Goal: Task Accomplishment & Management: Manage account settings

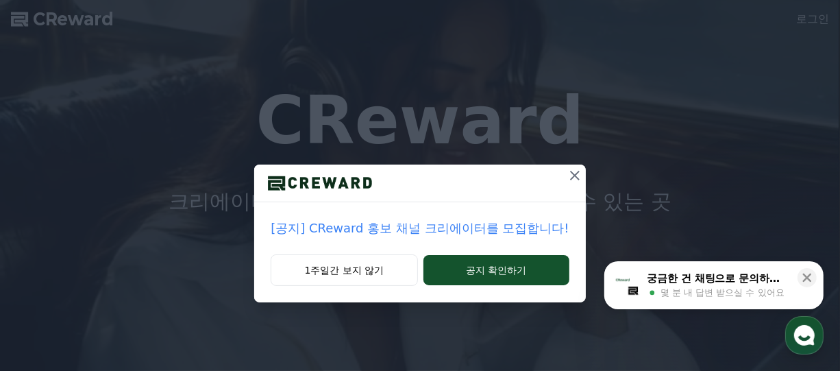
click at [570, 173] on icon at bounding box center [575, 176] width 10 height 10
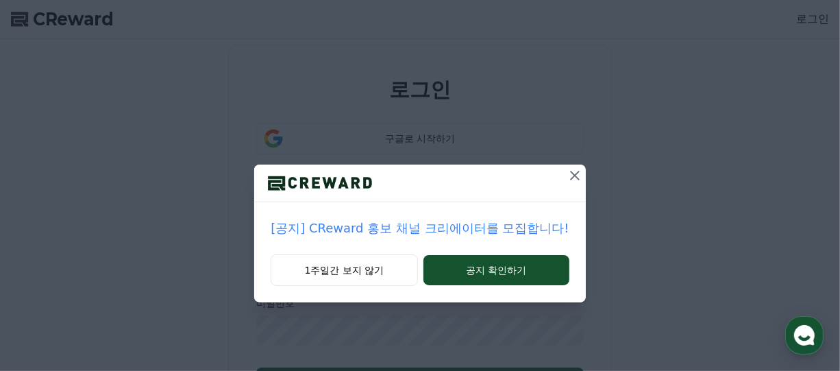
click at [577, 175] on icon at bounding box center [575, 175] width 16 height 16
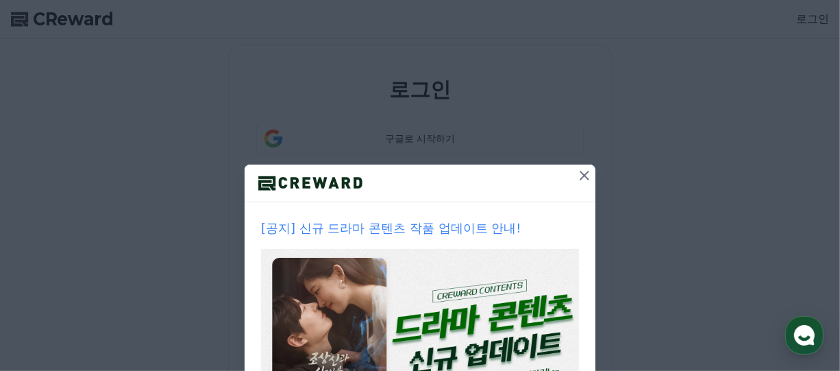
click at [579, 173] on icon at bounding box center [585, 175] width 16 height 16
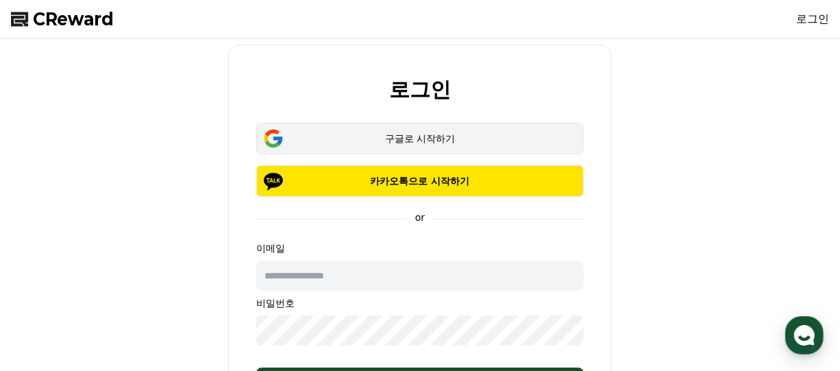
click at [424, 141] on div "구글로 시작하기" at bounding box center [420, 139] width 288 height 14
click at [422, 140] on div "구글로 시작하기" at bounding box center [420, 139] width 288 height 14
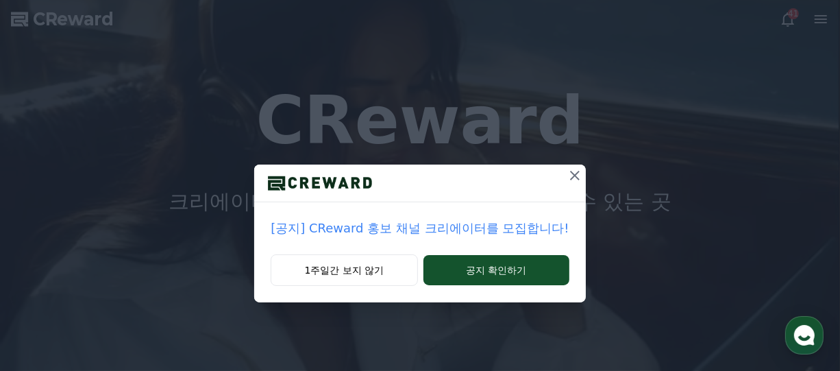
click at [569, 176] on icon at bounding box center [575, 175] width 16 height 16
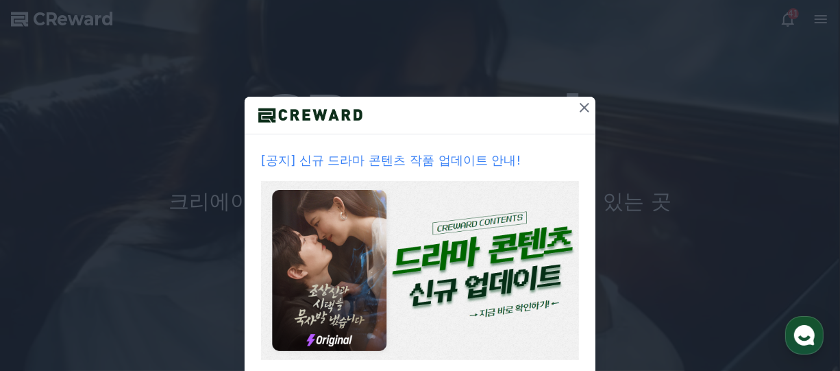
scroll to position [137, 0]
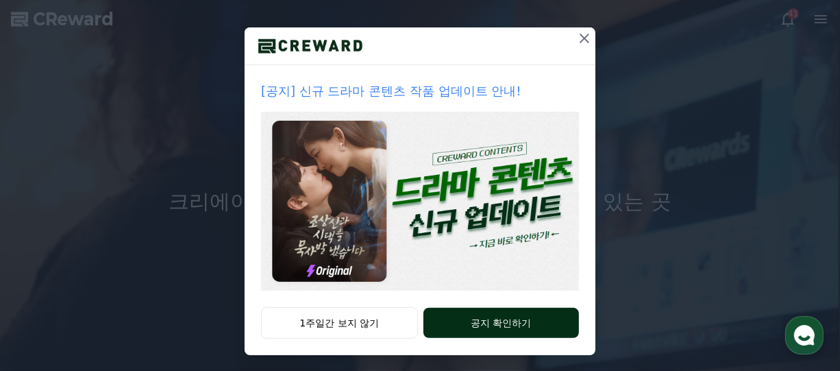
click at [494, 317] on button "공지 확인하기" at bounding box center [502, 323] width 156 height 30
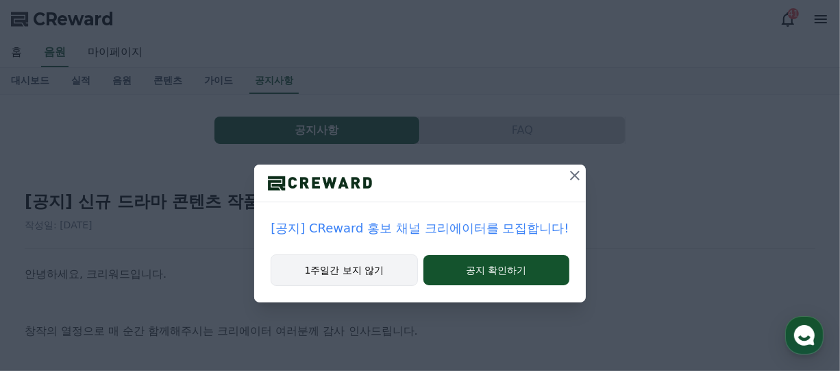
click at [366, 264] on button "1주일간 보지 않기" at bounding box center [344, 270] width 147 height 32
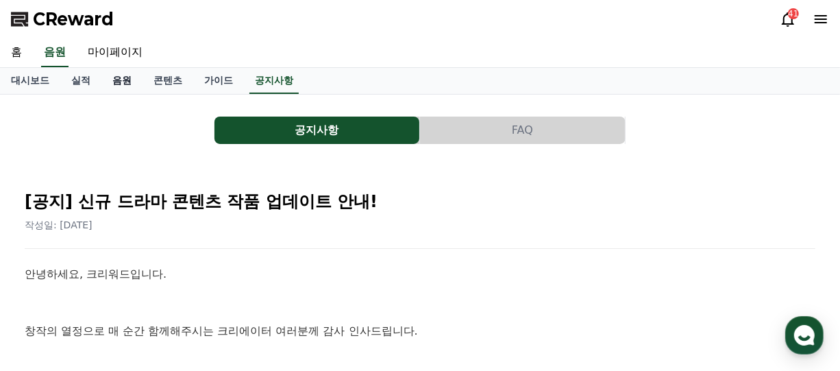
click at [123, 80] on link "음원" at bounding box center [121, 81] width 41 height 26
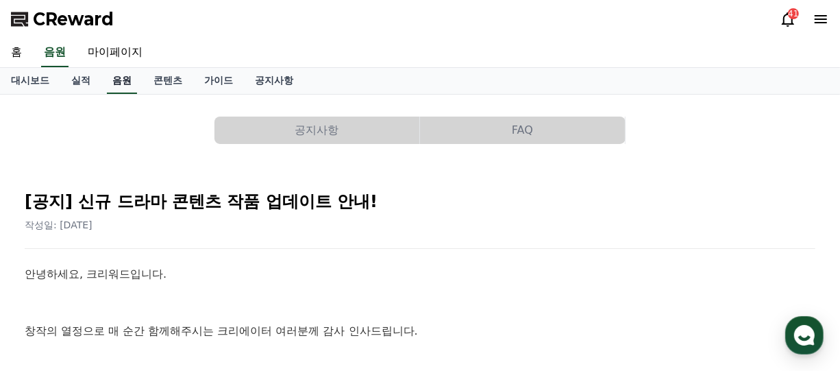
click at [123, 80] on link "음원" at bounding box center [122, 81] width 30 height 26
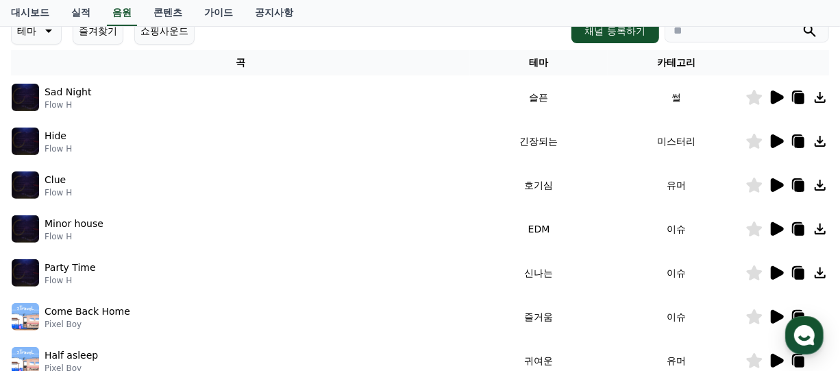
scroll to position [274, 0]
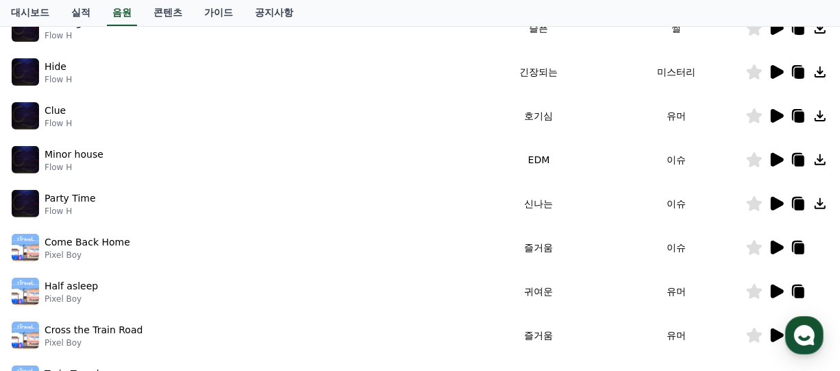
click at [772, 204] on icon at bounding box center [777, 204] width 13 height 14
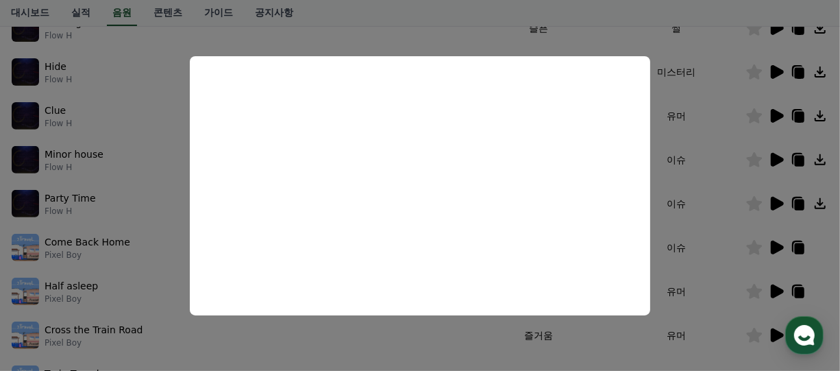
click at [719, 180] on button "close modal" at bounding box center [420, 185] width 840 height 371
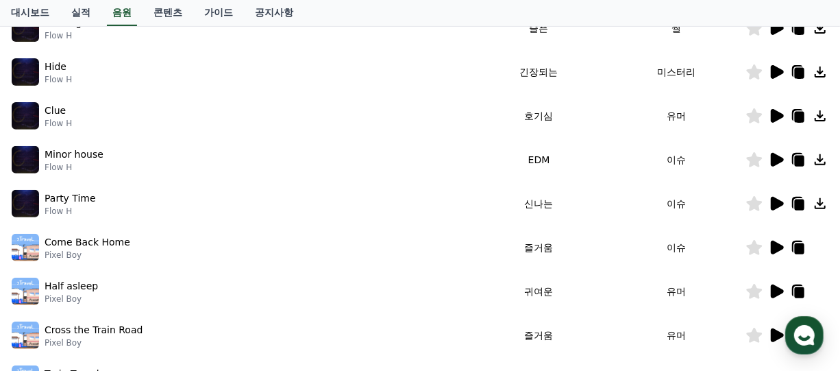
click at [818, 206] on icon at bounding box center [820, 203] width 16 height 16
click at [776, 158] on icon at bounding box center [777, 160] width 13 height 14
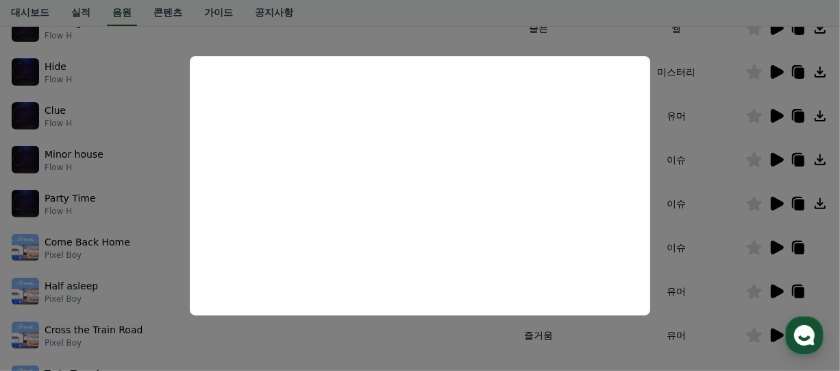
click at [716, 204] on button "close modal" at bounding box center [420, 185] width 840 height 371
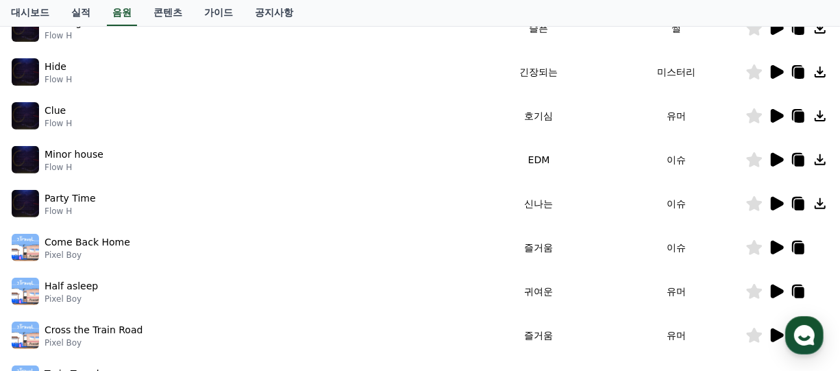
click at [822, 159] on icon at bounding box center [820, 159] width 11 height 11
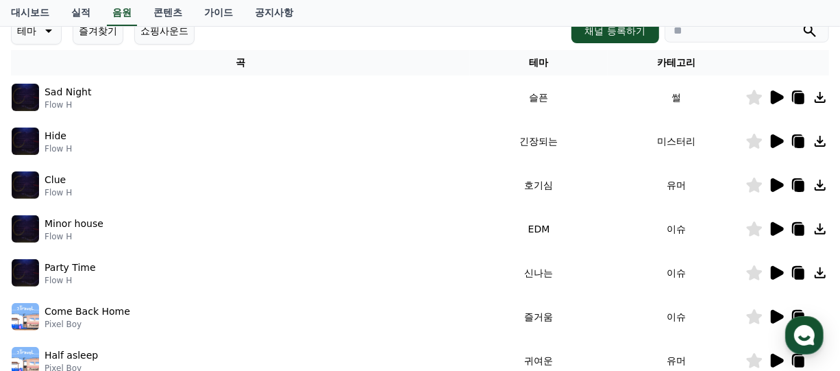
click at [777, 184] on icon at bounding box center [777, 185] width 13 height 14
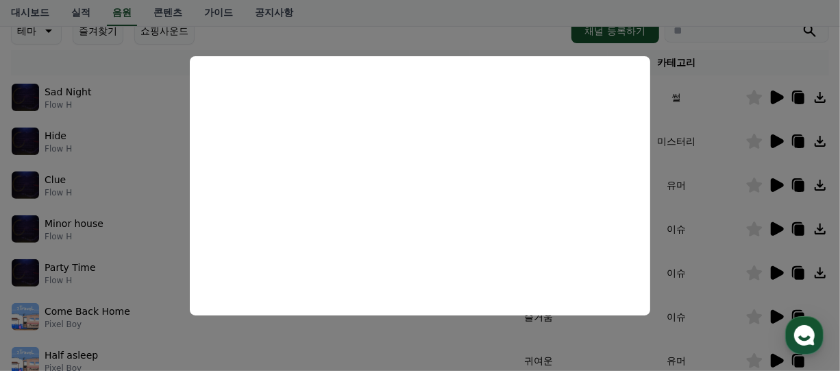
click at [724, 59] on button "close modal" at bounding box center [420, 185] width 840 height 371
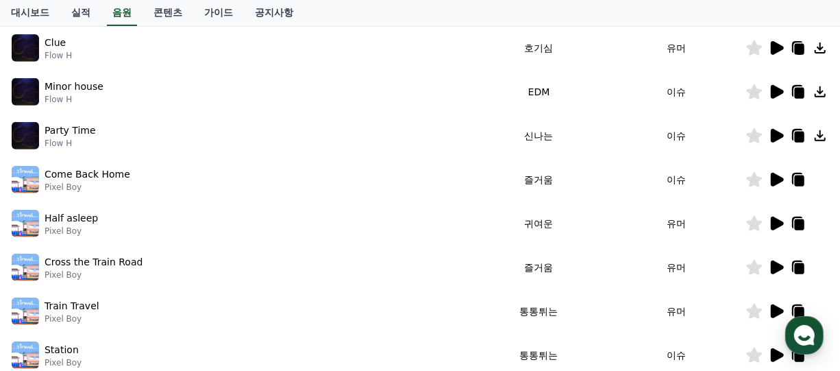
scroll to position [480, 0]
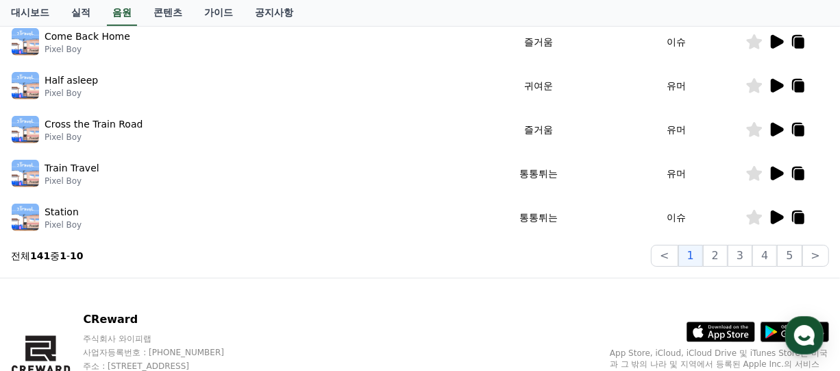
click at [777, 128] on icon at bounding box center [777, 130] width 13 height 14
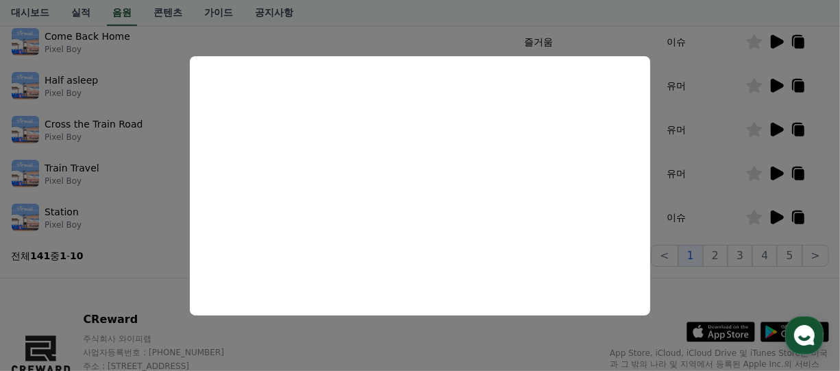
click at [720, 186] on button "close modal" at bounding box center [420, 185] width 840 height 371
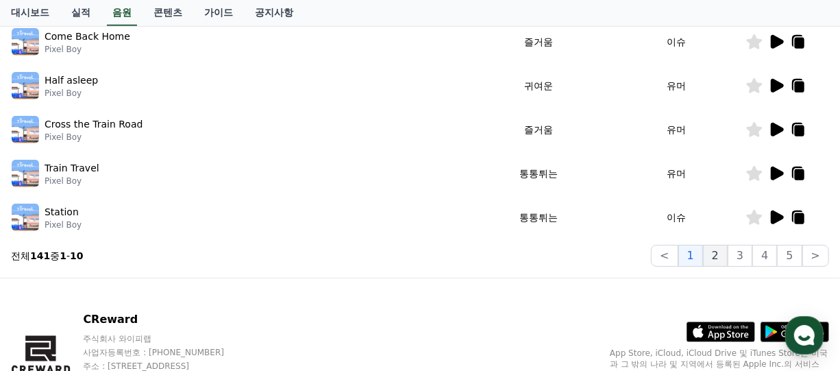
click at [722, 258] on button "2" at bounding box center [715, 256] width 25 height 22
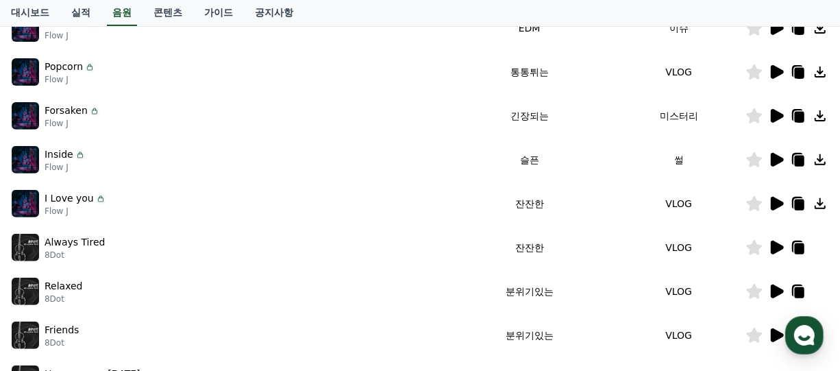
scroll to position [205, 0]
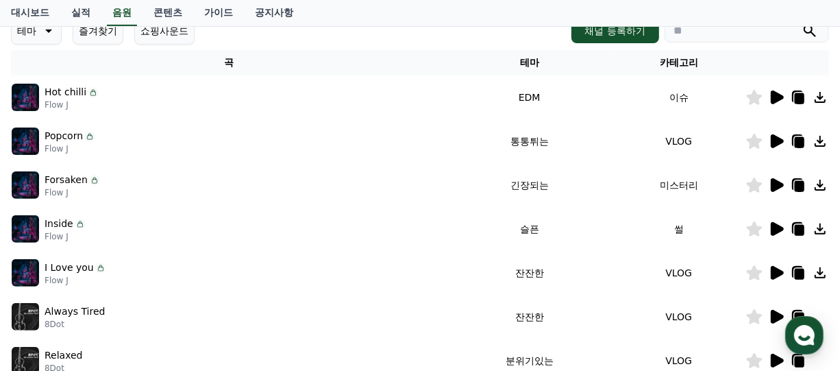
click at [780, 98] on icon at bounding box center [777, 97] width 13 height 14
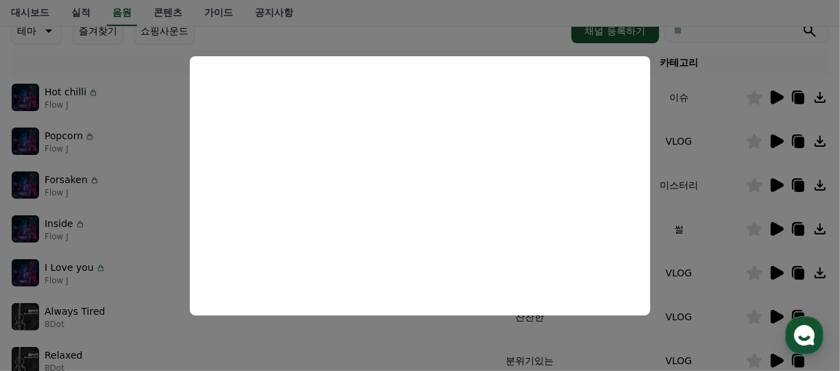
click at [728, 51] on button "close modal" at bounding box center [420, 185] width 840 height 371
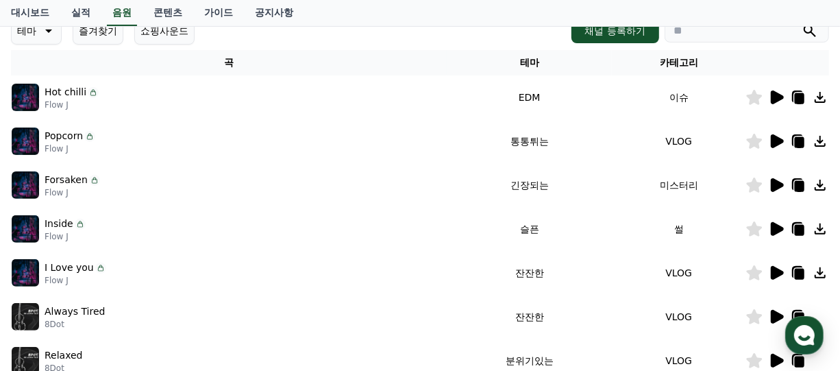
click at [776, 139] on icon at bounding box center [777, 141] width 13 height 14
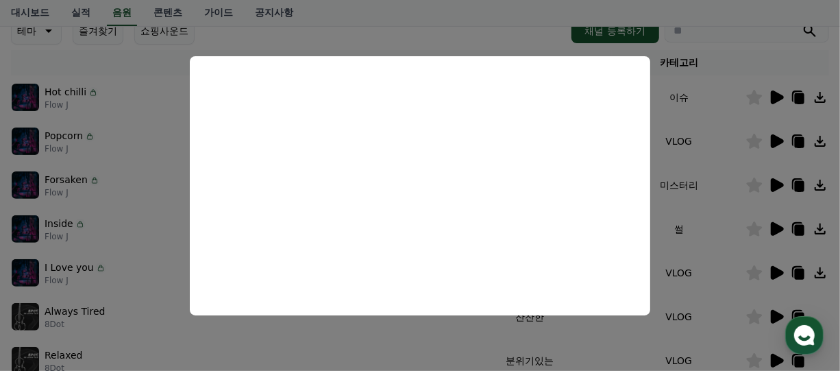
click at [728, 70] on button "close modal" at bounding box center [420, 185] width 840 height 371
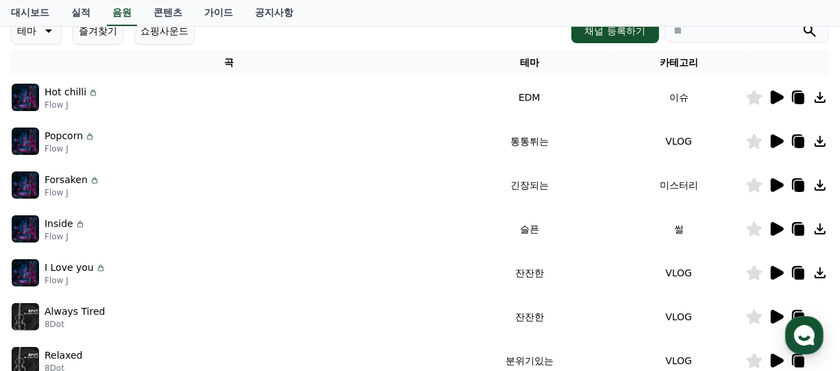
click at [775, 182] on icon at bounding box center [777, 185] width 13 height 14
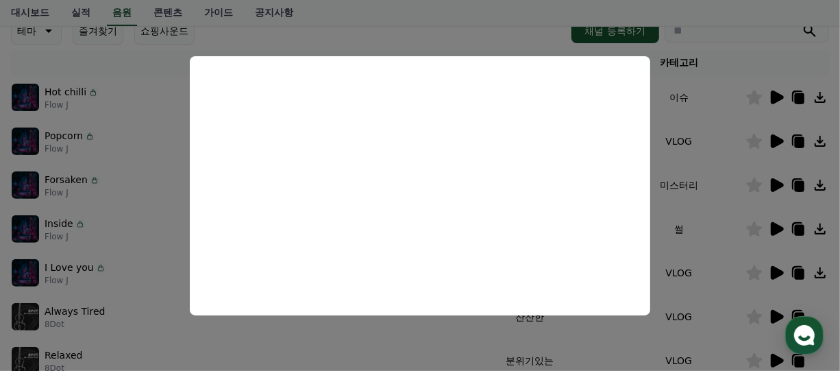
click at [733, 56] on button "close modal" at bounding box center [420, 185] width 840 height 371
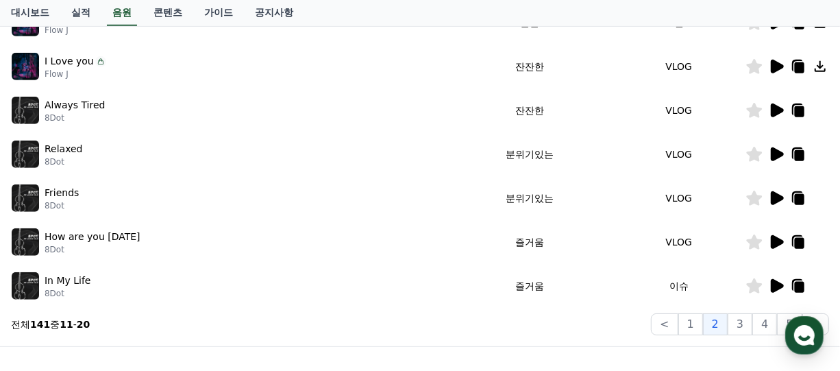
scroll to position [480, 0]
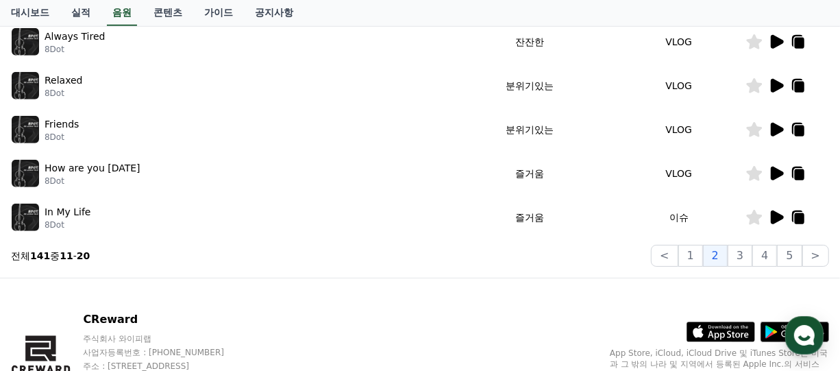
click at [776, 171] on icon at bounding box center [777, 174] width 13 height 14
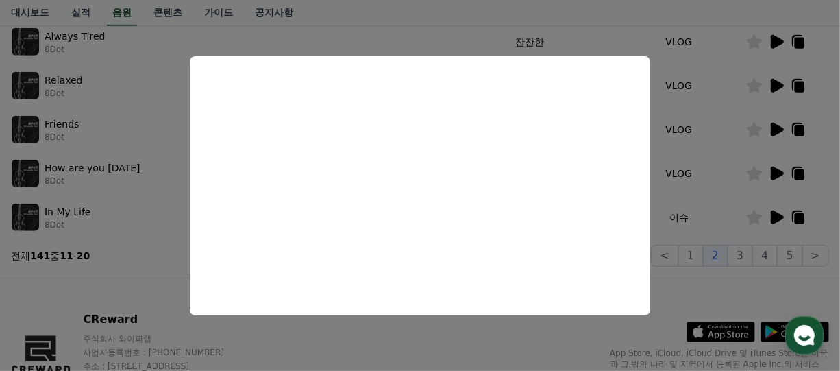
click at [718, 183] on button "close modal" at bounding box center [420, 185] width 840 height 371
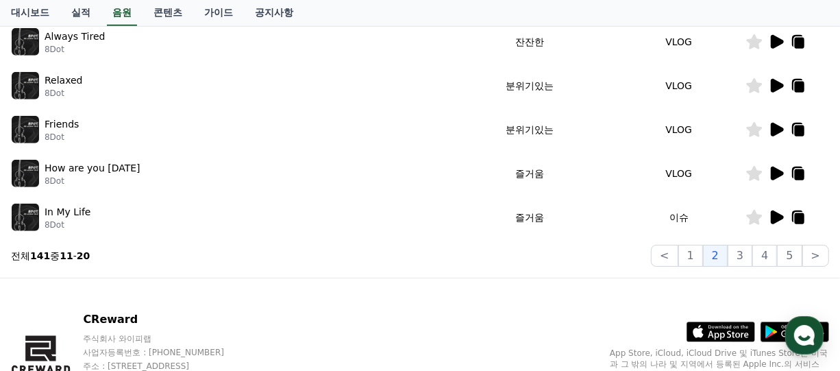
click at [798, 173] on icon at bounding box center [800, 174] width 10 height 11
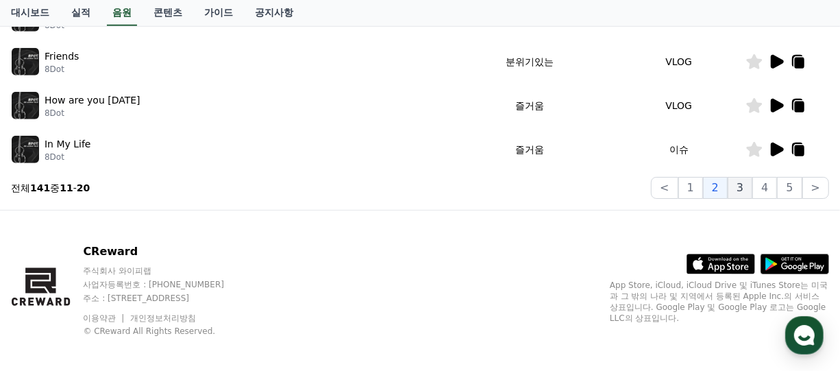
click at [742, 189] on button "3" at bounding box center [740, 188] width 25 height 22
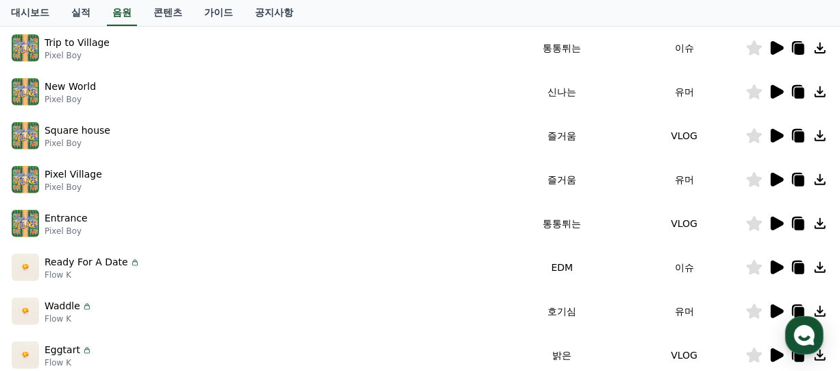
scroll to position [205, 0]
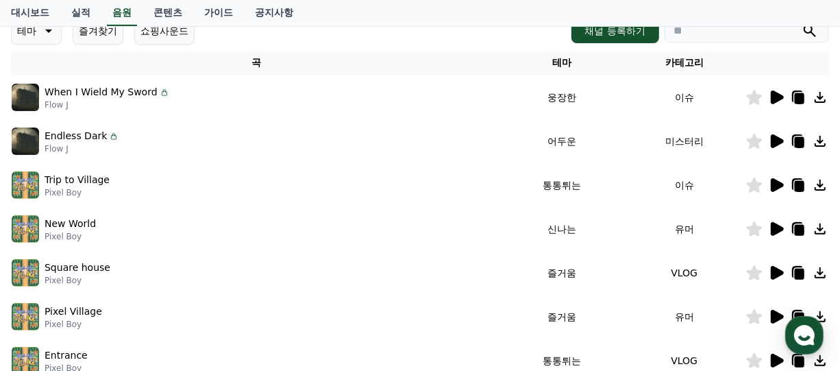
click at [781, 95] on icon at bounding box center [777, 97] width 13 height 14
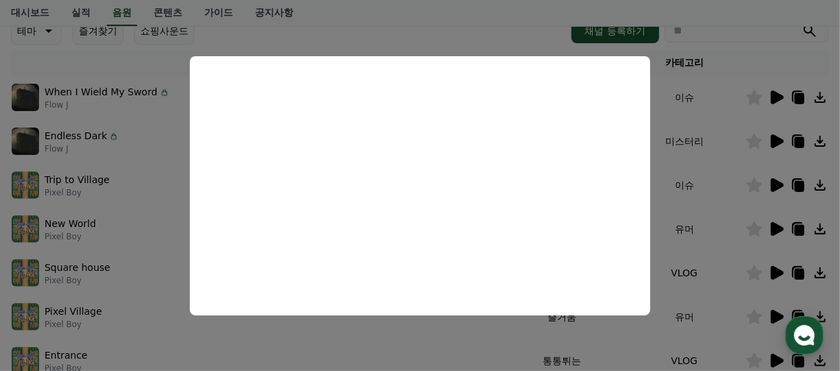
click at [751, 58] on button "close modal" at bounding box center [420, 185] width 840 height 371
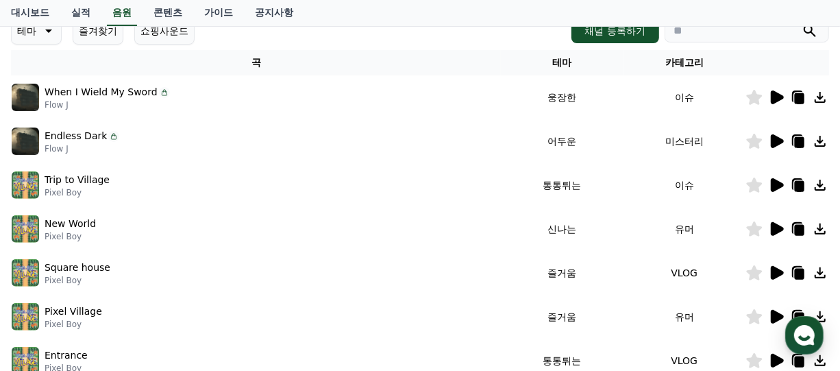
click at [821, 99] on icon at bounding box center [820, 97] width 11 height 11
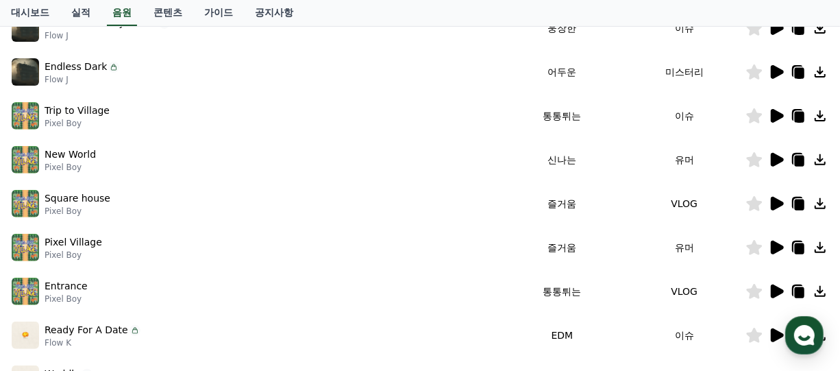
click at [774, 206] on icon at bounding box center [777, 204] width 13 height 14
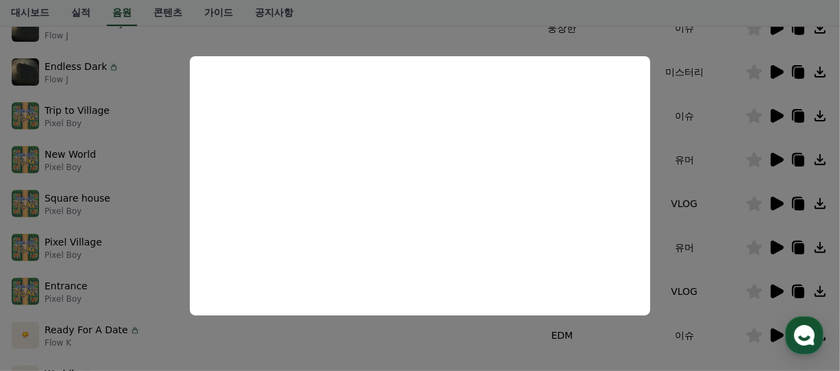
click at [725, 109] on button "close modal" at bounding box center [420, 185] width 840 height 371
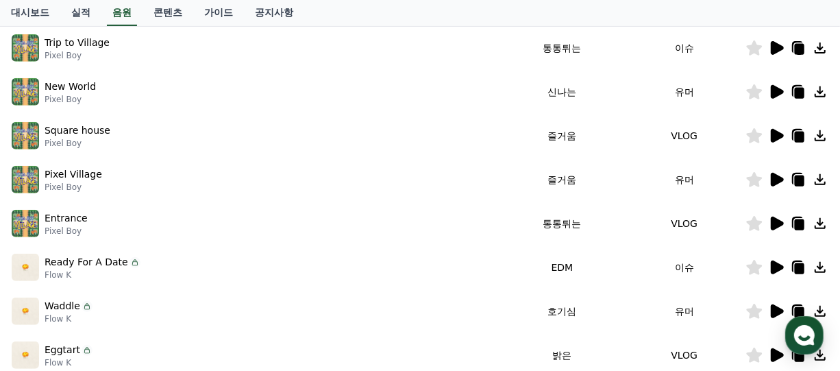
scroll to position [411, 0]
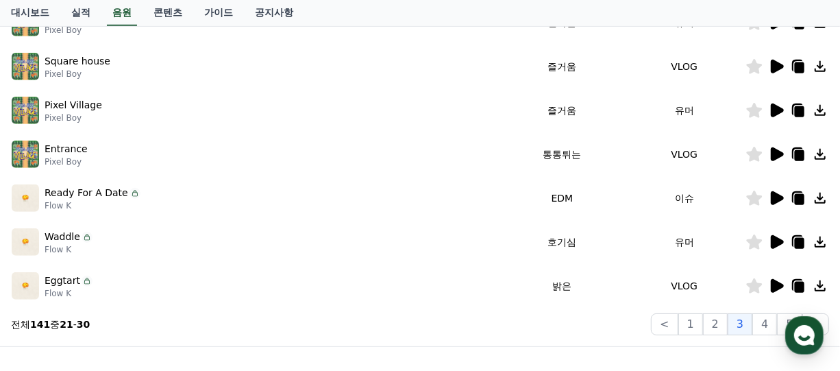
click at [775, 197] on icon at bounding box center [777, 198] width 13 height 14
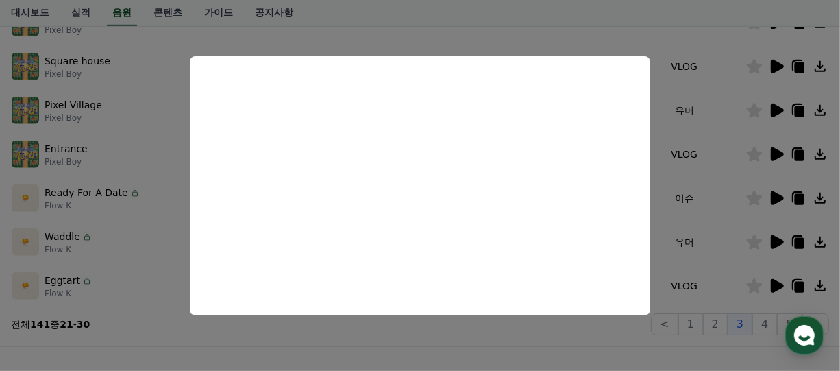
click at [572, 335] on button "close modal" at bounding box center [420, 185] width 840 height 371
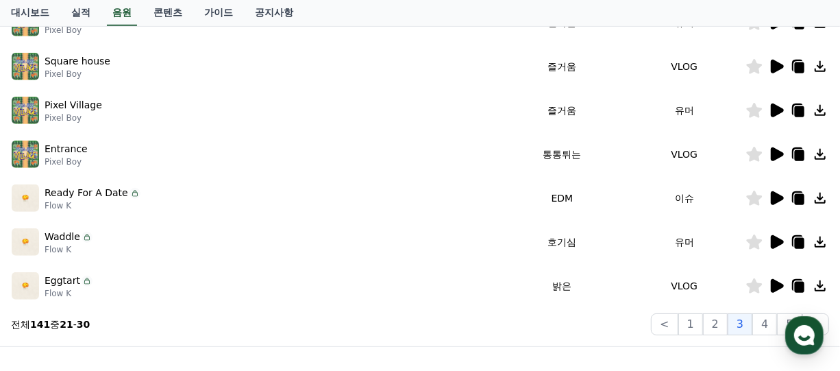
click at [776, 237] on icon at bounding box center [777, 242] width 13 height 14
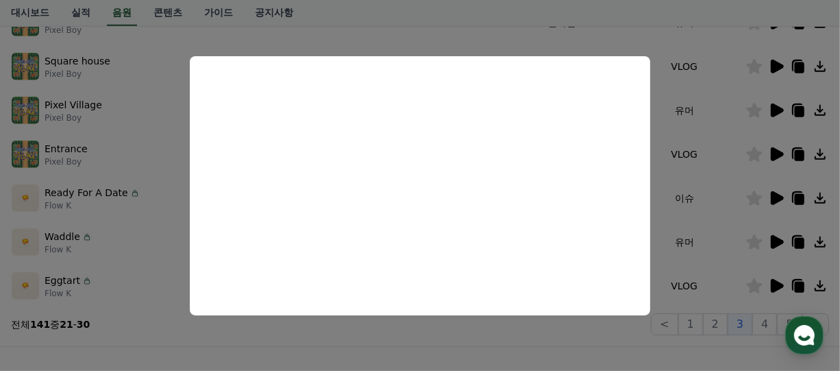
click at [584, 343] on button "close modal" at bounding box center [420, 185] width 840 height 371
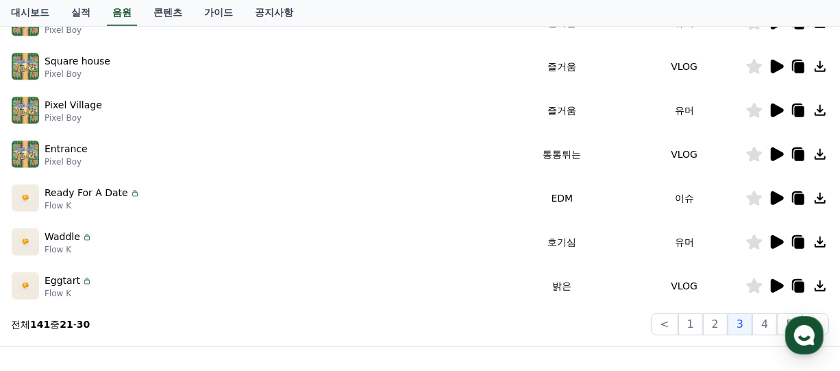
click at [774, 285] on icon at bounding box center [777, 286] width 13 height 14
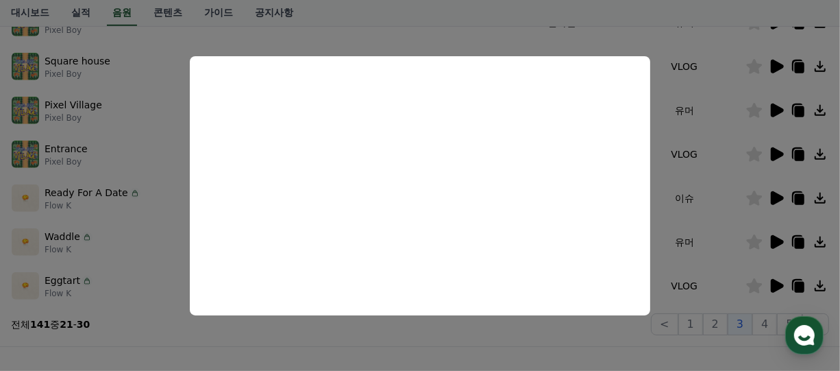
click at [446, 347] on button "close modal" at bounding box center [420, 185] width 840 height 371
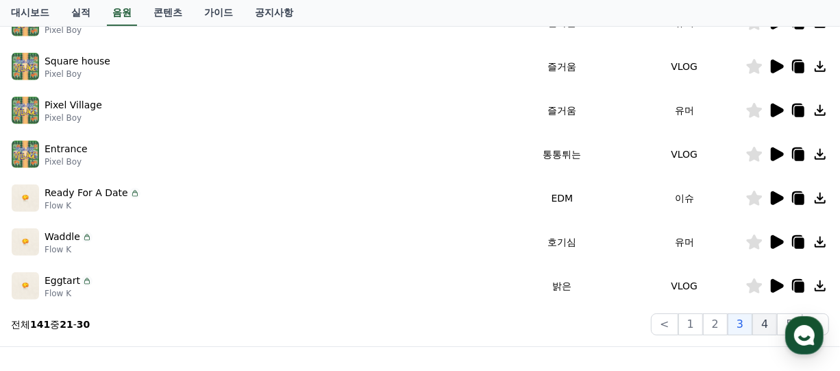
click at [769, 325] on button "4" at bounding box center [765, 324] width 25 height 22
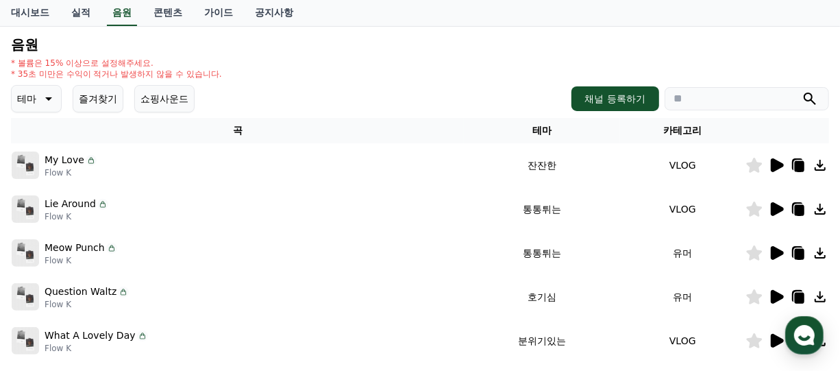
scroll to position [274, 0]
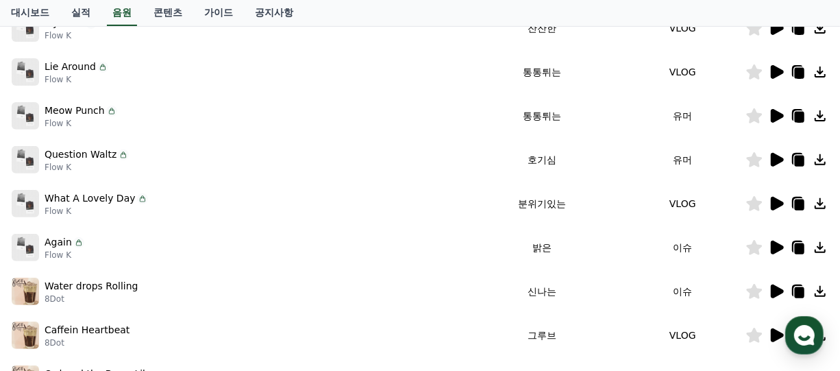
click at [775, 243] on icon at bounding box center [777, 248] width 13 height 14
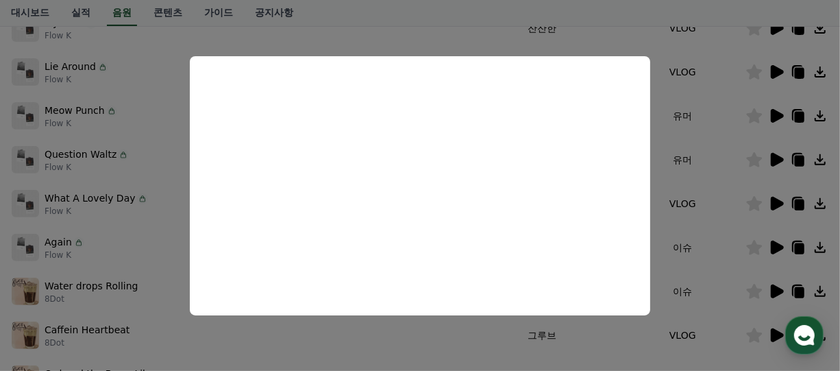
click at [400, 350] on button "close modal" at bounding box center [420, 185] width 840 height 371
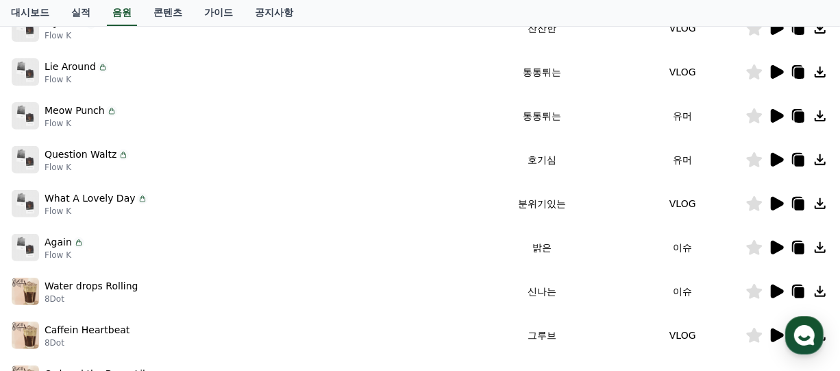
scroll to position [342, 0]
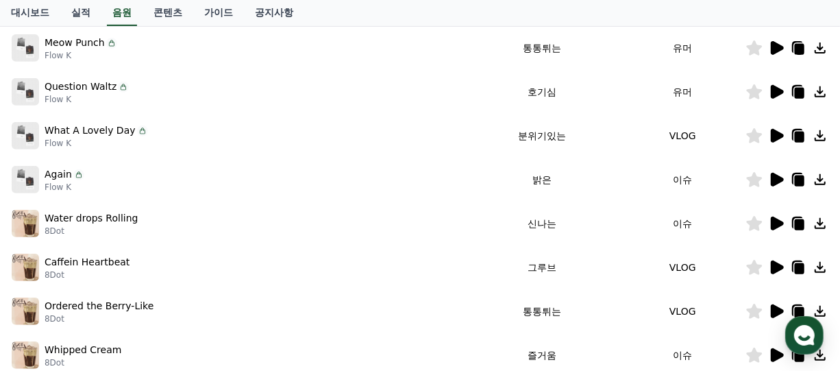
click at [779, 222] on icon at bounding box center [777, 224] width 13 height 14
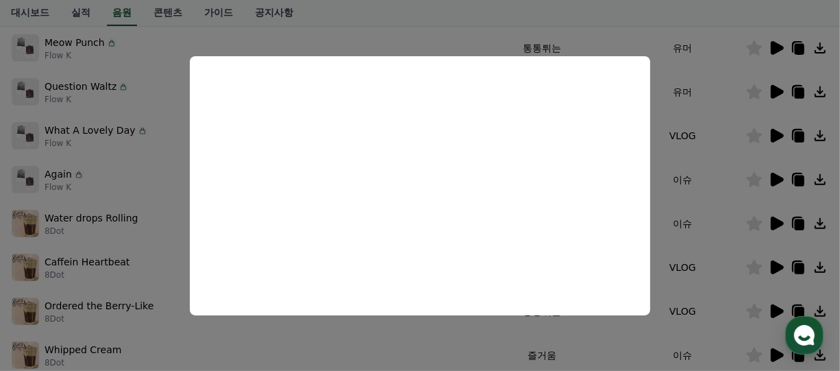
click at [479, 351] on button "close modal" at bounding box center [420, 185] width 840 height 371
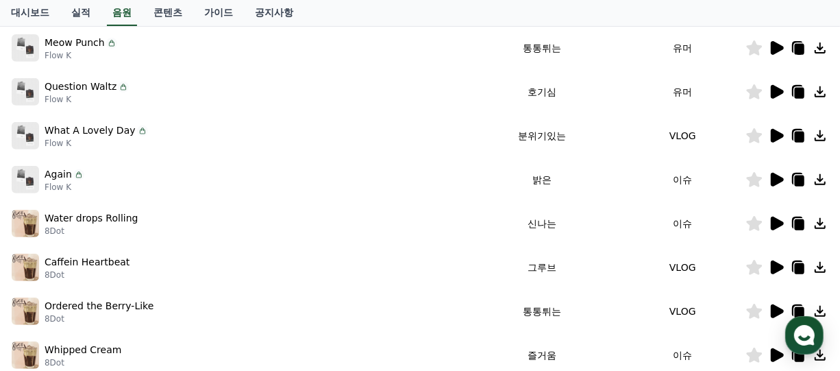
click at [821, 218] on icon at bounding box center [820, 223] width 11 height 11
click at [773, 265] on icon at bounding box center [777, 267] width 13 height 14
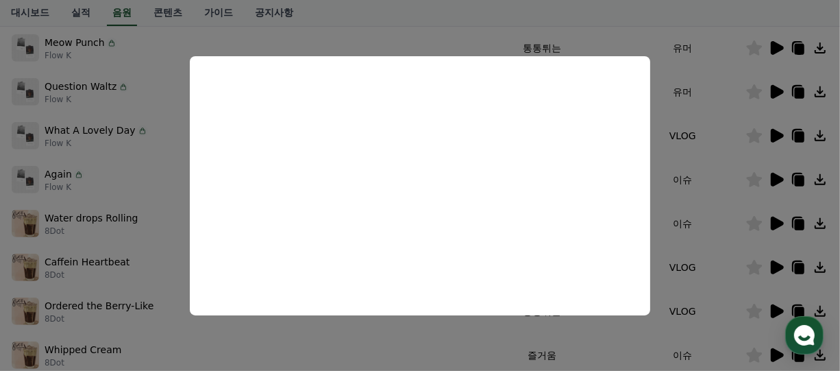
click at [420, 335] on button "close modal" at bounding box center [420, 185] width 840 height 371
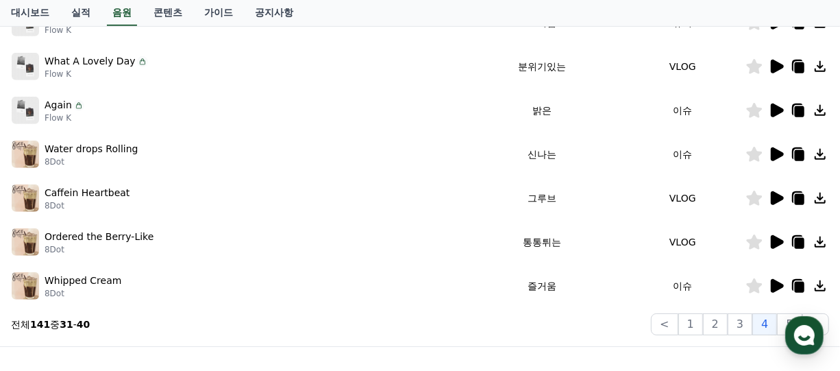
scroll to position [480, 0]
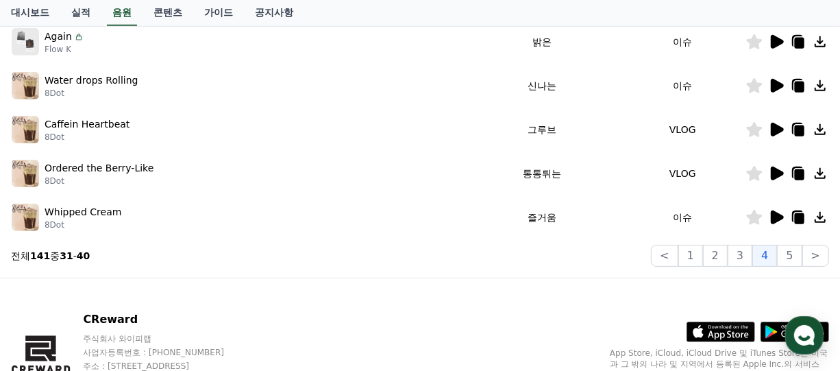
click at [773, 216] on icon at bounding box center [777, 217] width 13 height 14
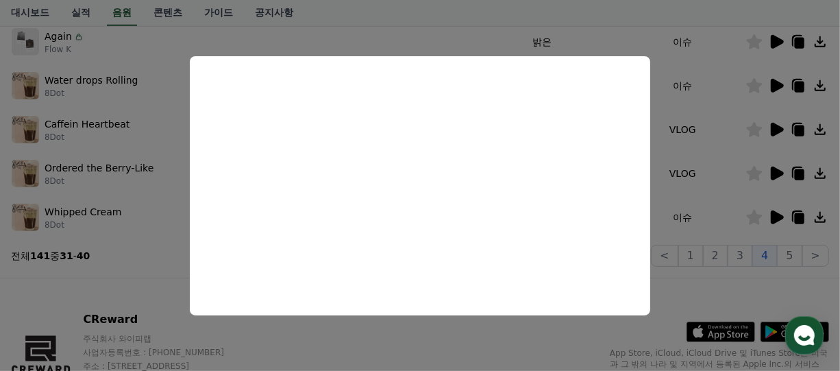
click at [426, 344] on button "close modal" at bounding box center [420, 185] width 840 height 371
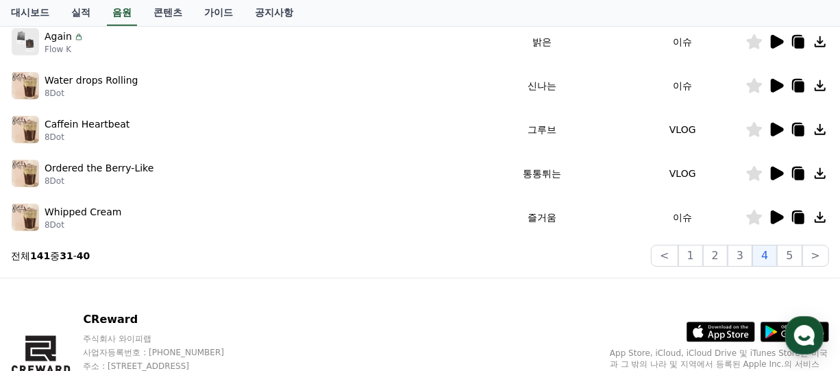
click at [825, 215] on icon at bounding box center [820, 217] width 16 height 16
click at [790, 254] on button "5" at bounding box center [789, 256] width 25 height 22
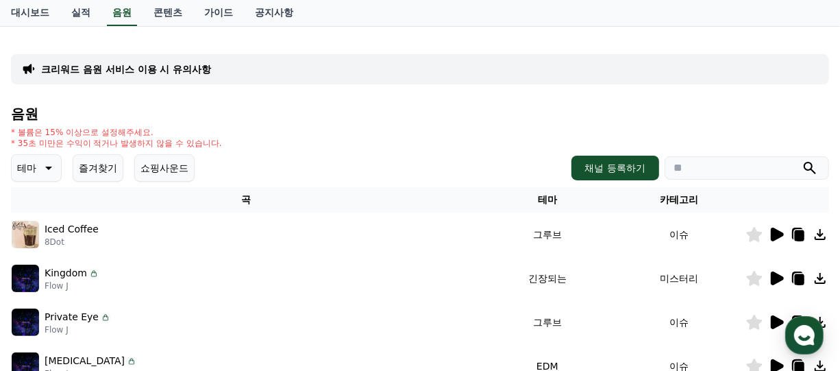
scroll to position [205, 0]
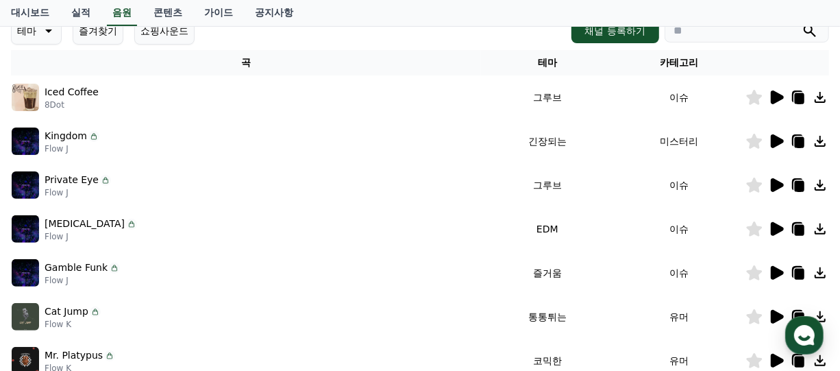
click at [774, 95] on icon at bounding box center [777, 97] width 13 height 14
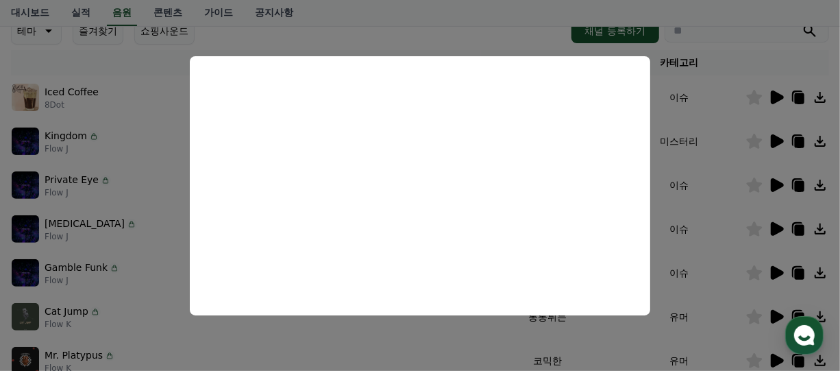
click at [428, 335] on button "close modal" at bounding box center [420, 185] width 840 height 371
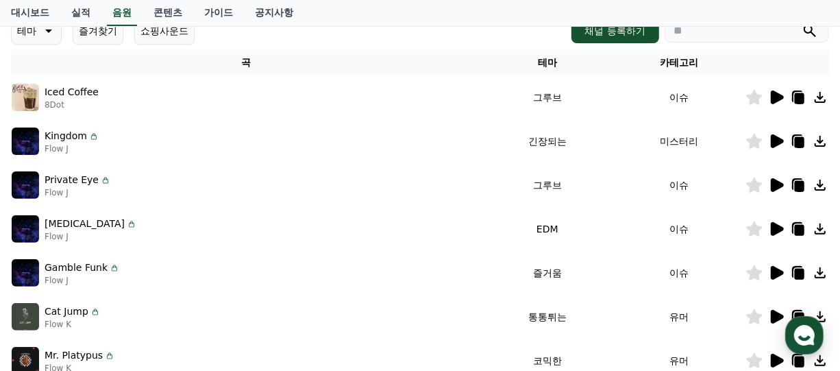
click at [817, 100] on icon at bounding box center [820, 97] width 16 height 16
click at [461, 339] on td "Mr. Platypus Flow K" at bounding box center [246, 361] width 470 height 44
click at [776, 186] on icon at bounding box center [777, 185] width 13 height 14
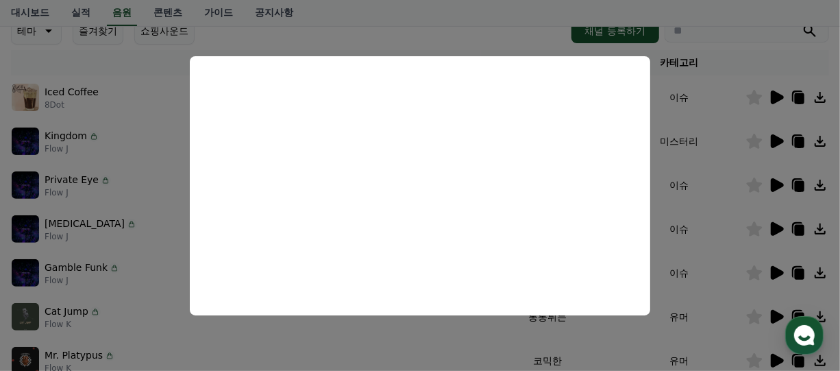
click at [412, 341] on button "close modal" at bounding box center [420, 185] width 840 height 371
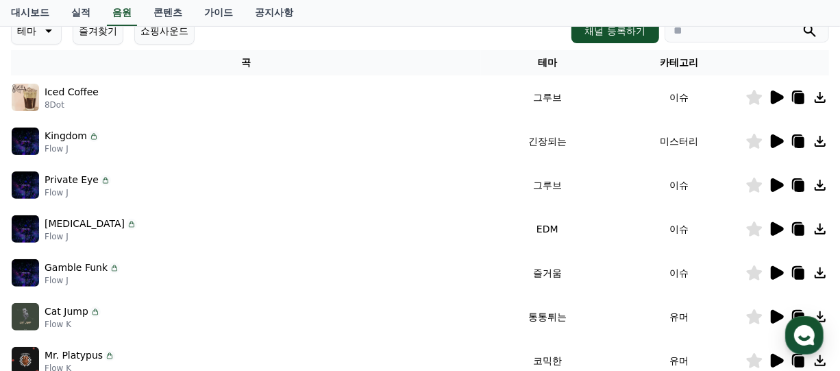
click at [825, 184] on icon at bounding box center [820, 185] width 16 height 16
click at [456, 283] on div "[PERSON_NAME] [PERSON_NAME] Flow J" at bounding box center [246, 272] width 469 height 27
click at [777, 226] on icon at bounding box center [777, 229] width 13 height 14
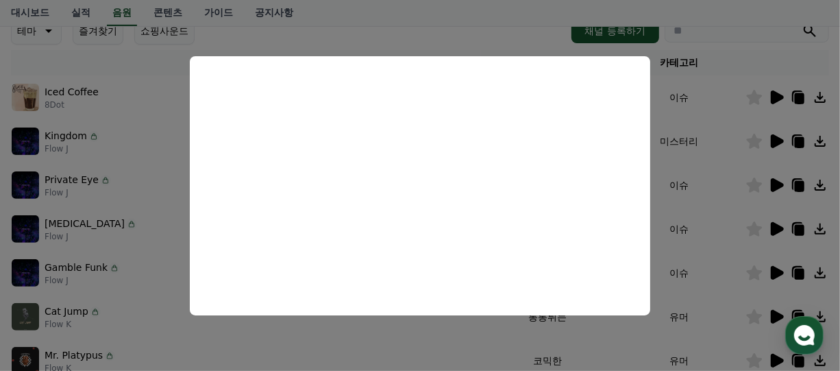
click at [464, 337] on button "close modal" at bounding box center [420, 185] width 840 height 371
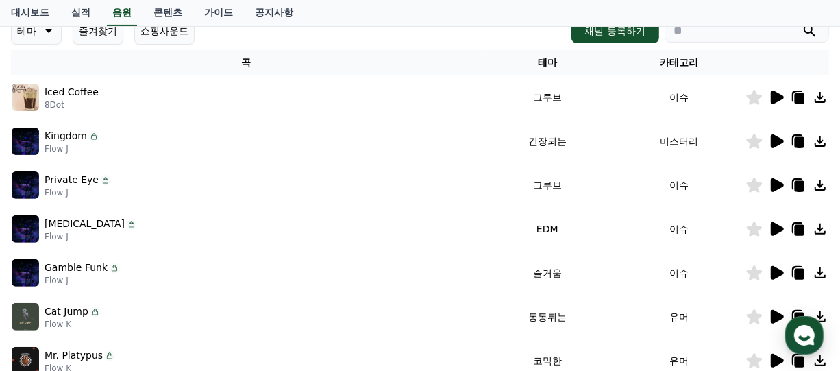
scroll to position [274, 0]
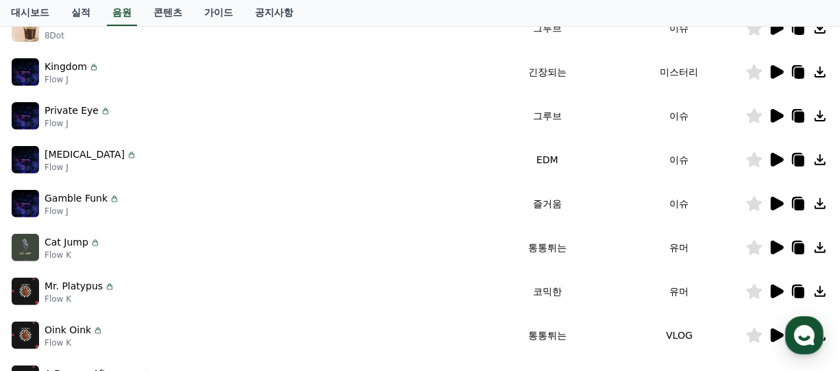
click at [776, 200] on icon at bounding box center [777, 204] width 13 height 14
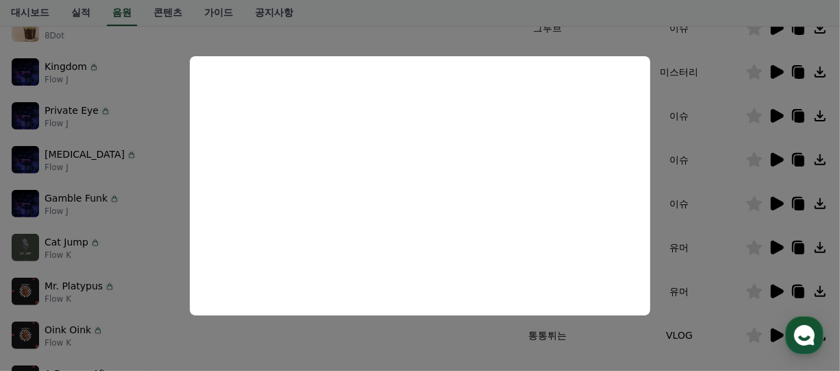
click at [409, 330] on button "close modal" at bounding box center [420, 185] width 840 height 371
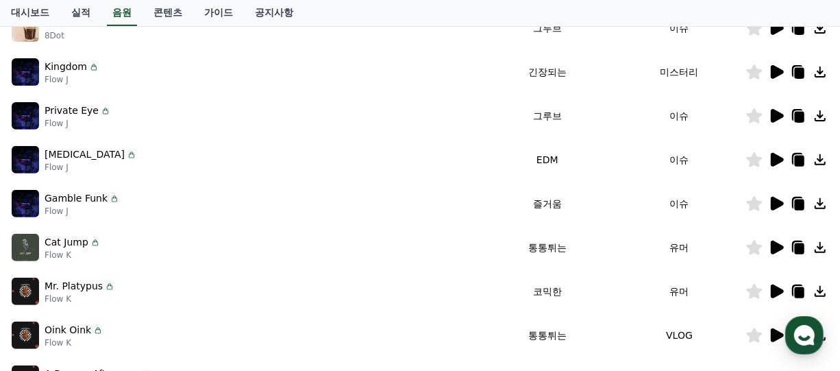
click at [823, 206] on icon at bounding box center [820, 203] width 16 height 16
click at [432, 330] on div "Oink Oink Flow K" at bounding box center [246, 334] width 469 height 27
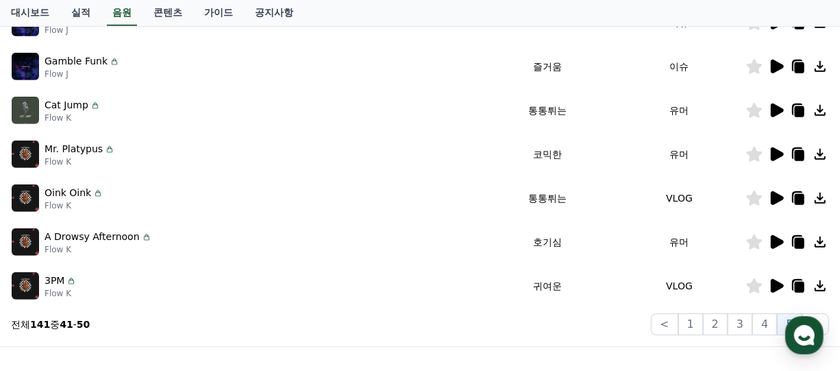
scroll to position [480, 0]
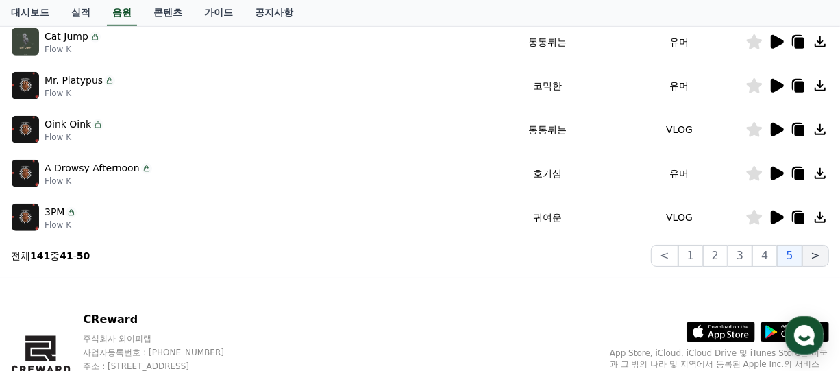
click at [814, 259] on button ">" at bounding box center [816, 256] width 27 height 22
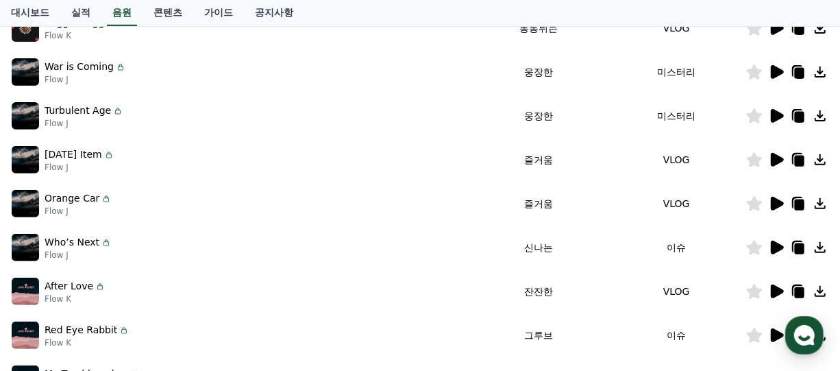
scroll to position [205, 0]
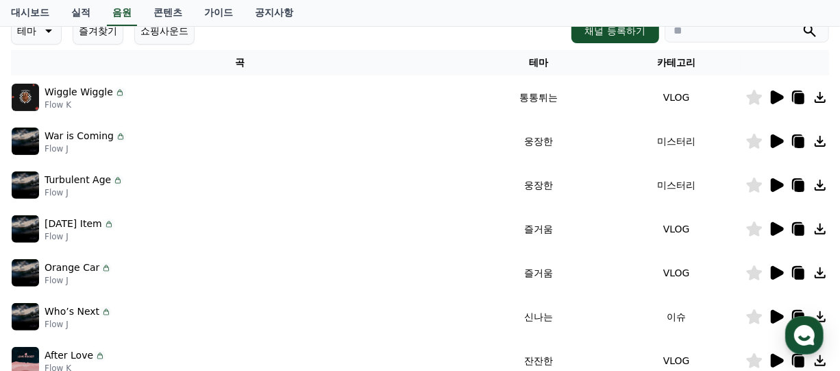
click at [772, 141] on icon at bounding box center [777, 141] width 13 height 14
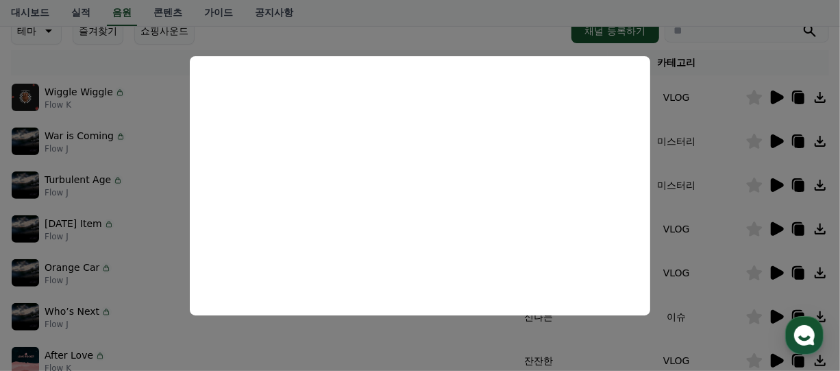
click at [449, 344] on button "close modal" at bounding box center [420, 185] width 840 height 371
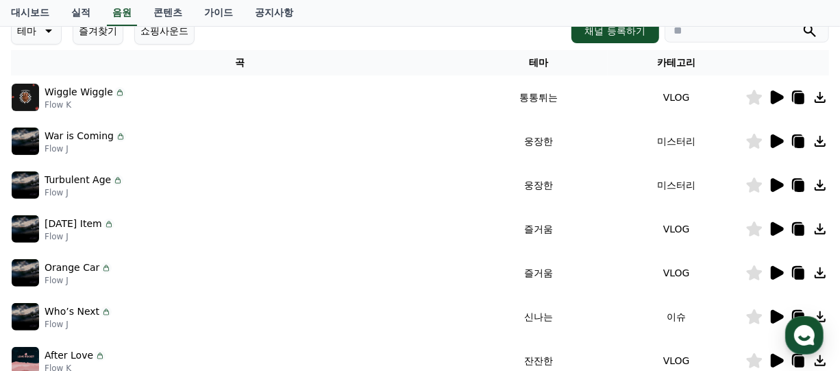
click at [818, 143] on icon at bounding box center [820, 141] width 16 height 16
click at [818, 138] on icon at bounding box center [820, 141] width 16 height 16
click at [420, 256] on td "Orange Car Flow J" at bounding box center [240, 273] width 459 height 44
click at [778, 184] on icon at bounding box center [777, 185] width 13 height 14
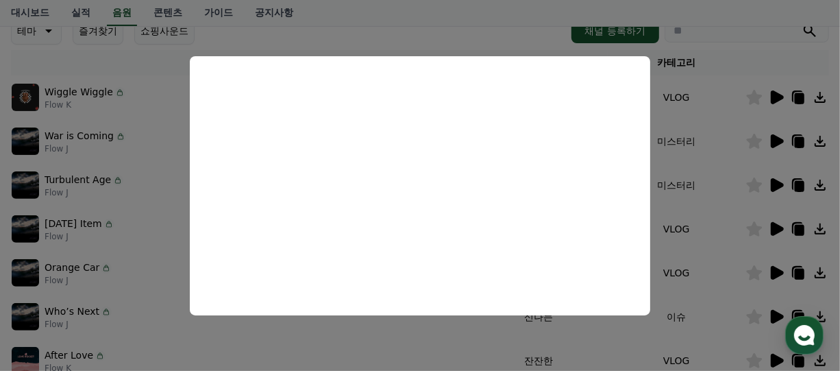
click at [407, 345] on button "close modal" at bounding box center [420, 185] width 840 height 371
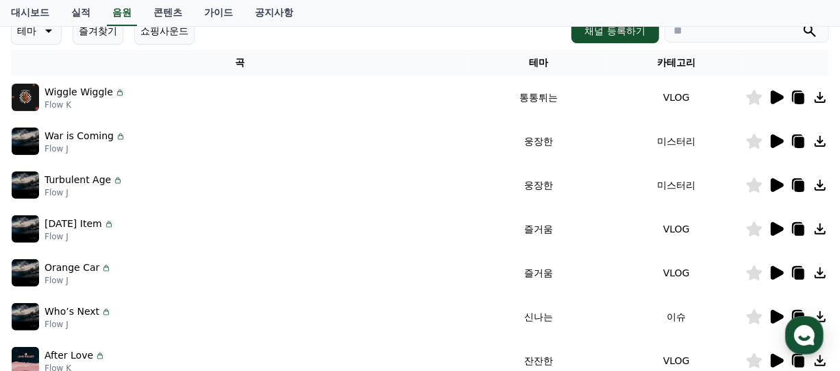
click at [822, 183] on icon at bounding box center [820, 185] width 16 height 16
click at [342, 311] on div "Who’s Next Flow J" at bounding box center [240, 316] width 457 height 27
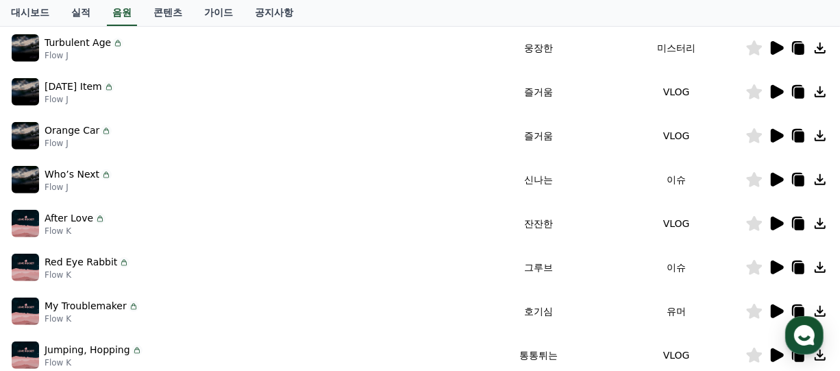
click at [776, 90] on icon at bounding box center [777, 92] width 13 height 14
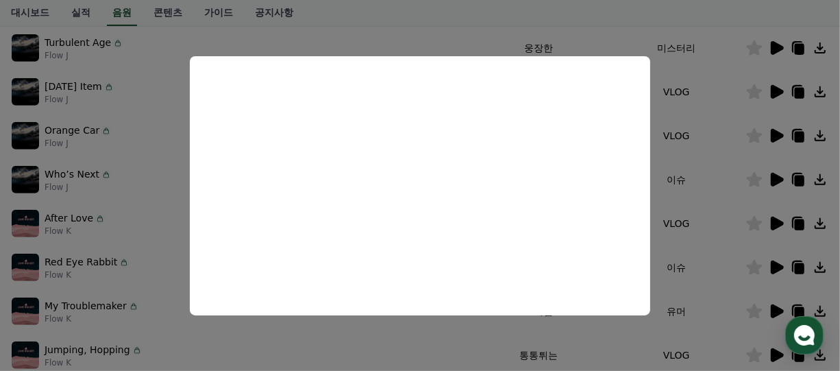
click at [424, 328] on button "close modal" at bounding box center [420, 185] width 840 height 371
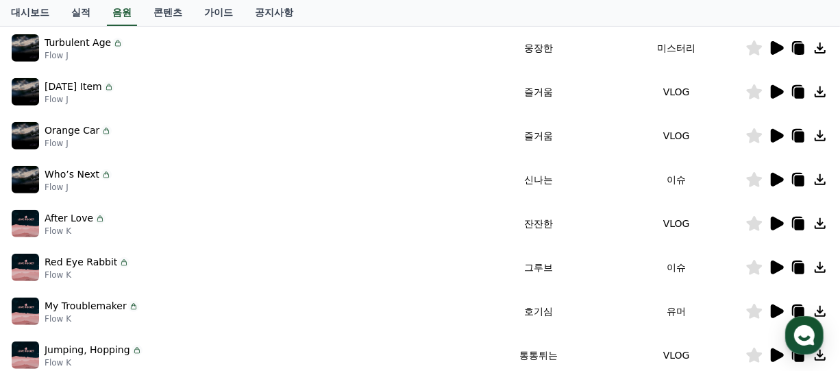
click at [777, 134] on icon at bounding box center [777, 136] width 13 height 14
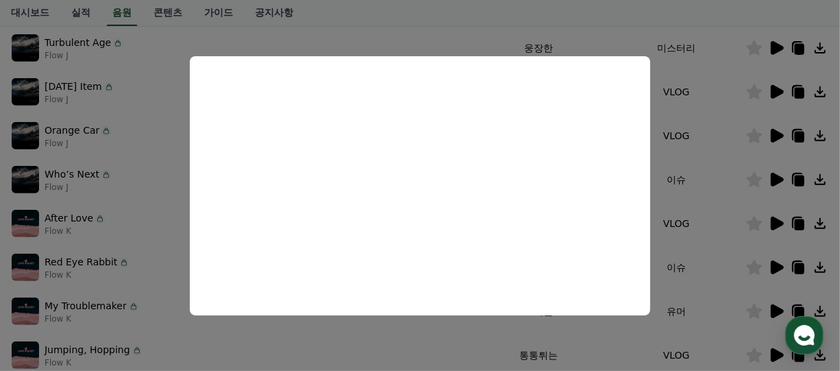
click at [407, 324] on button "close modal" at bounding box center [420, 185] width 840 height 371
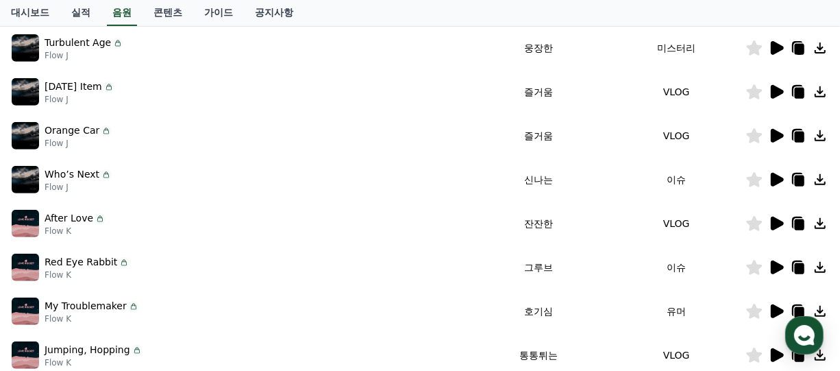
click at [823, 135] on icon at bounding box center [820, 136] width 16 height 16
click at [408, 329] on td "My Troublemaker Flow K" at bounding box center [240, 311] width 459 height 44
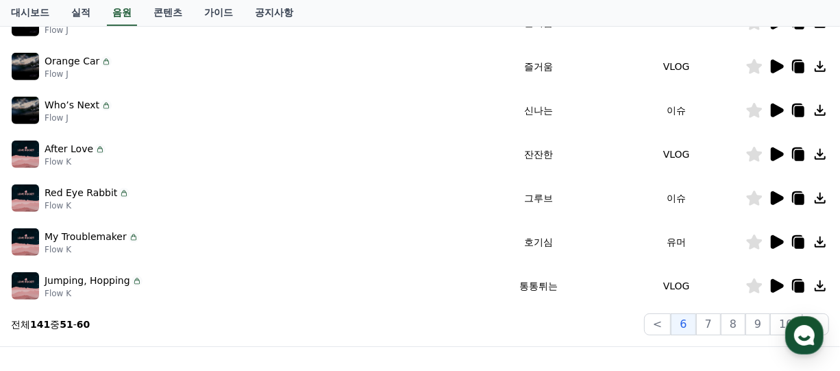
click at [778, 202] on icon at bounding box center [776, 198] width 16 height 16
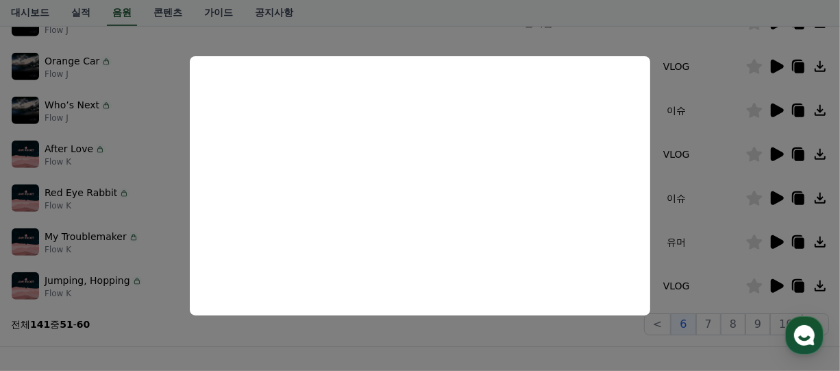
click at [417, 332] on button "close modal" at bounding box center [420, 185] width 840 height 371
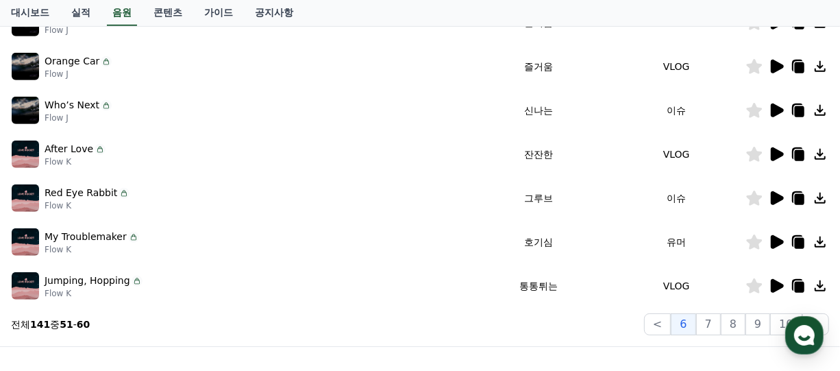
click at [777, 239] on icon at bounding box center [777, 242] width 13 height 14
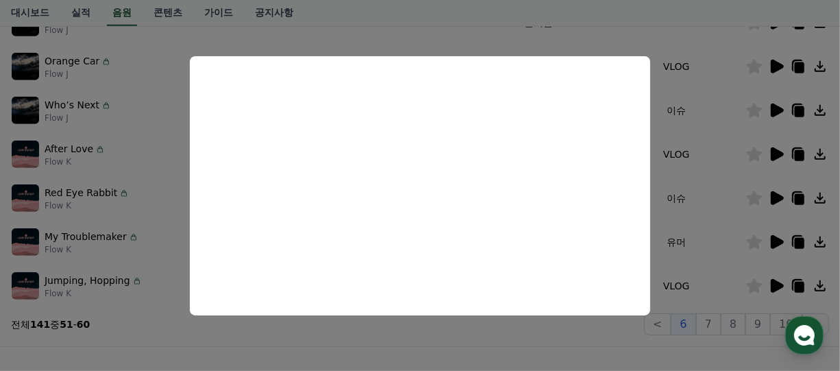
click at [446, 345] on button "close modal" at bounding box center [420, 185] width 840 height 371
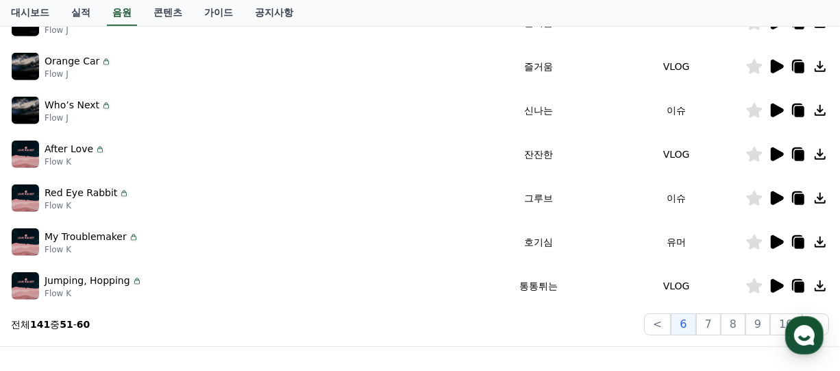
click at [773, 280] on icon at bounding box center [777, 286] width 13 height 14
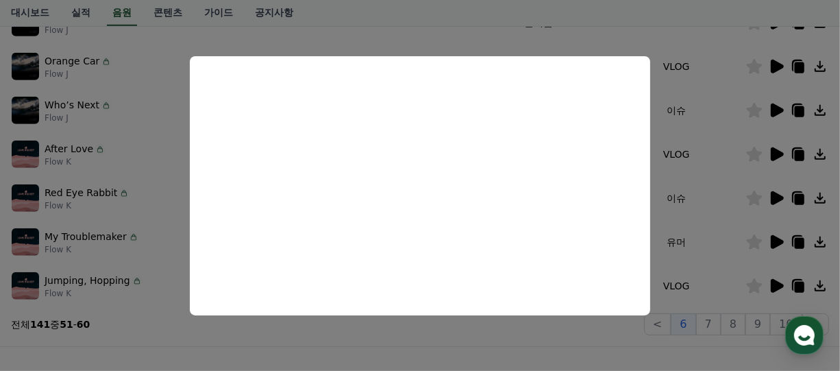
click at [433, 337] on button "close modal" at bounding box center [420, 185] width 840 height 371
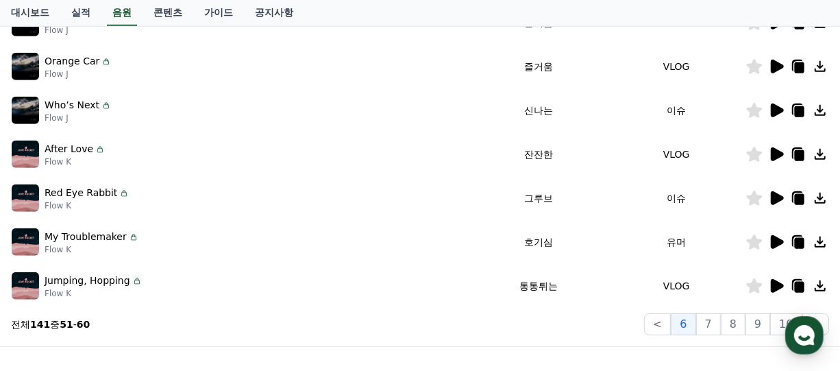
scroll to position [342, 0]
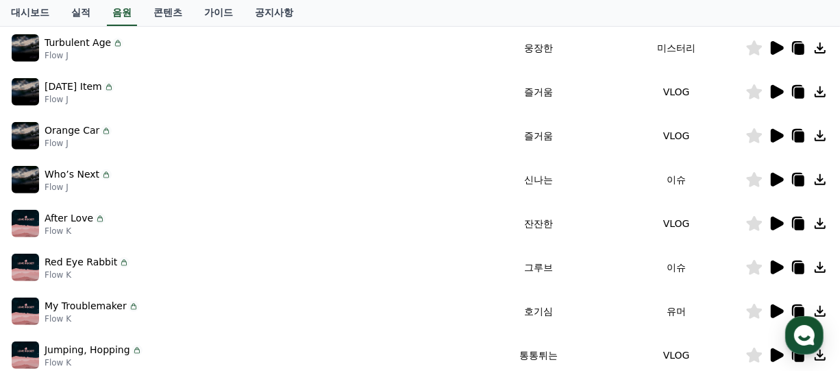
click at [775, 178] on icon at bounding box center [777, 180] width 13 height 14
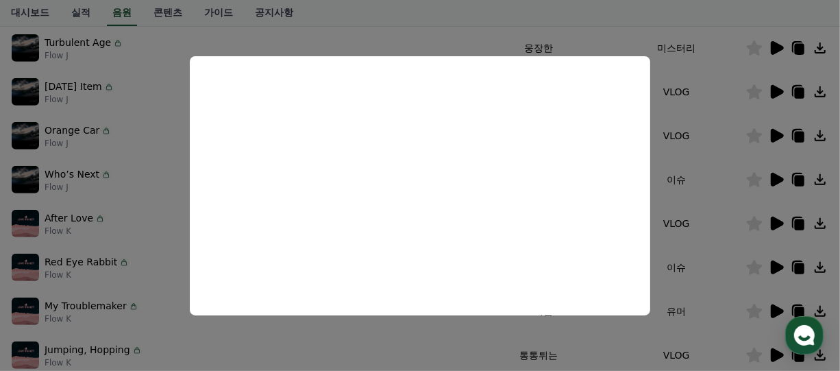
click at [430, 338] on button "close modal" at bounding box center [420, 185] width 840 height 371
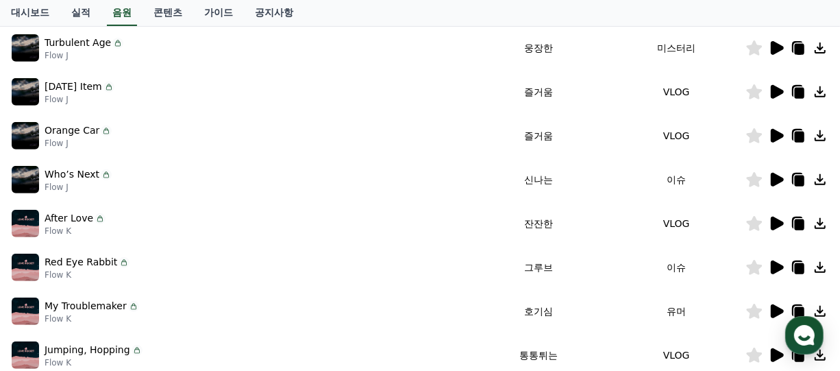
click at [775, 129] on icon at bounding box center [777, 136] width 13 height 14
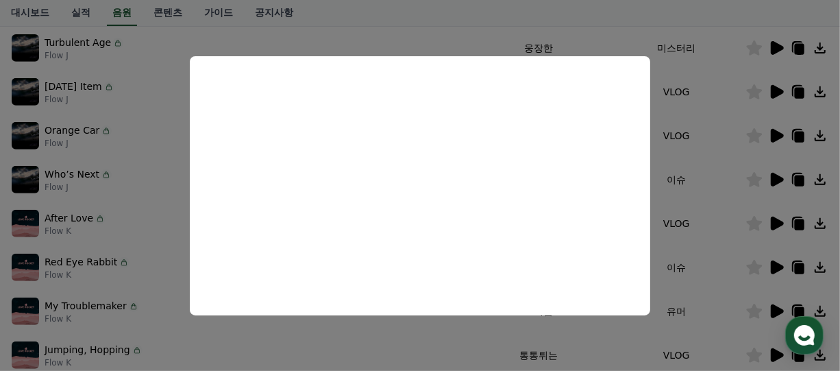
click at [391, 338] on button "close modal" at bounding box center [420, 185] width 840 height 371
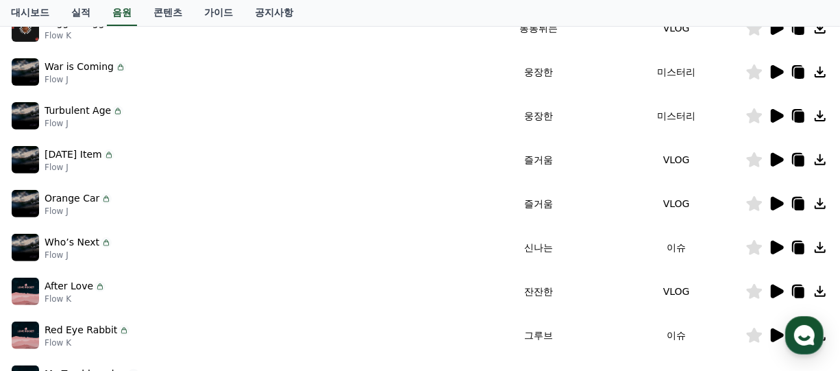
scroll to position [548, 0]
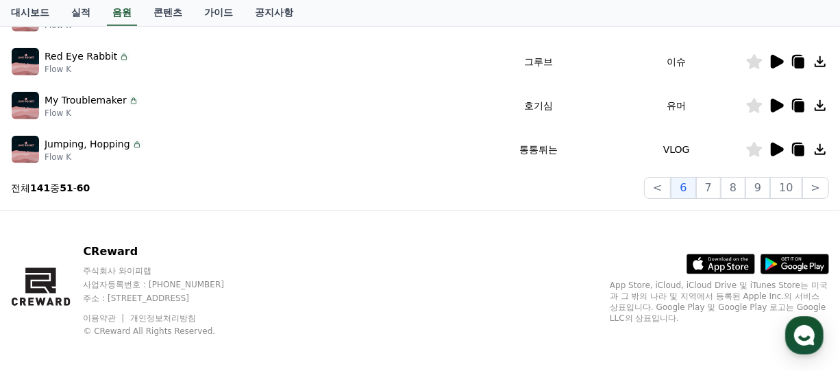
click at [153, 345] on div "CReward 주식회사 와이피랩 사업자등록번호 : [PHONE_NUMBER] 주소 : [STREET_ADDRESS] 이용약관 개인정보처리방침 …" at bounding box center [420, 295] width 840 height 170
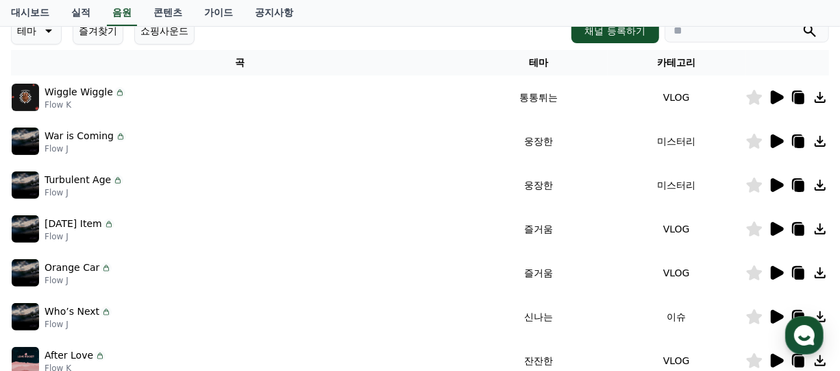
scroll to position [0, 0]
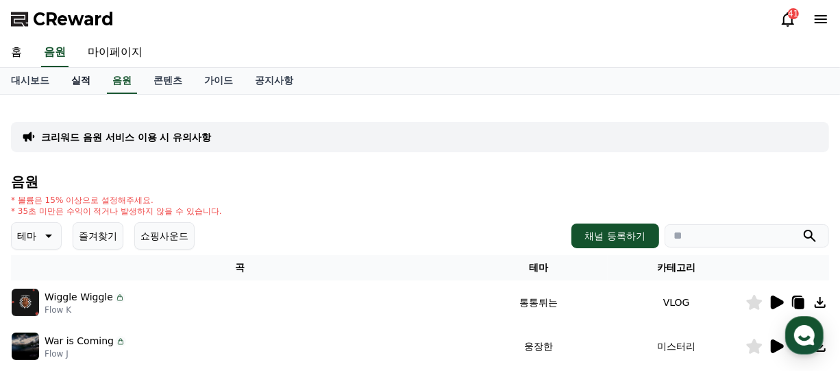
click at [79, 77] on link "실적" at bounding box center [80, 81] width 41 height 26
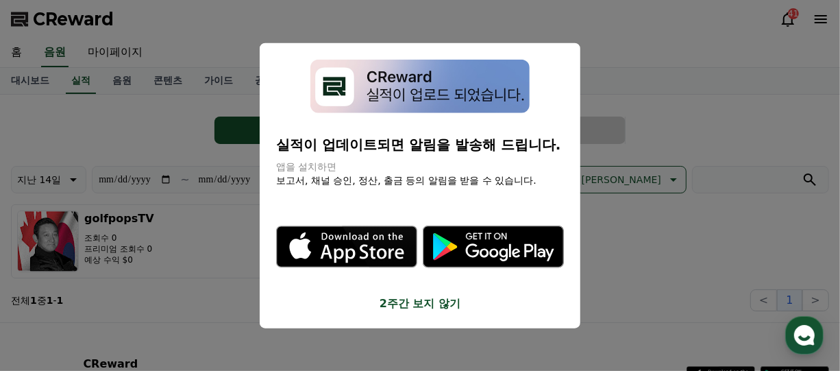
click at [199, 279] on button "close modal" at bounding box center [420, 185] width 840 height 371
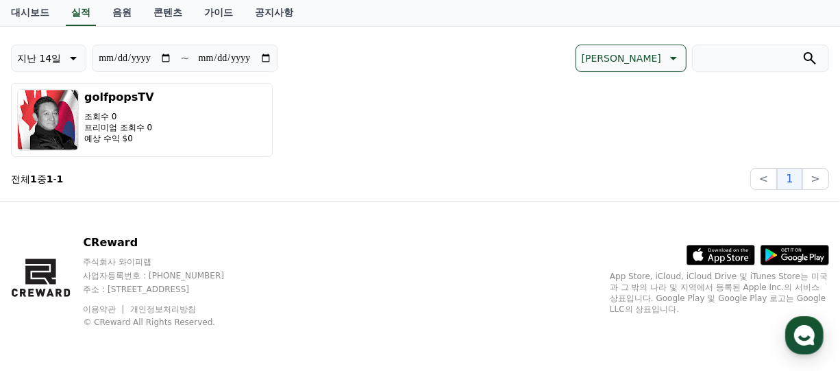
scroll to position [53, 0]
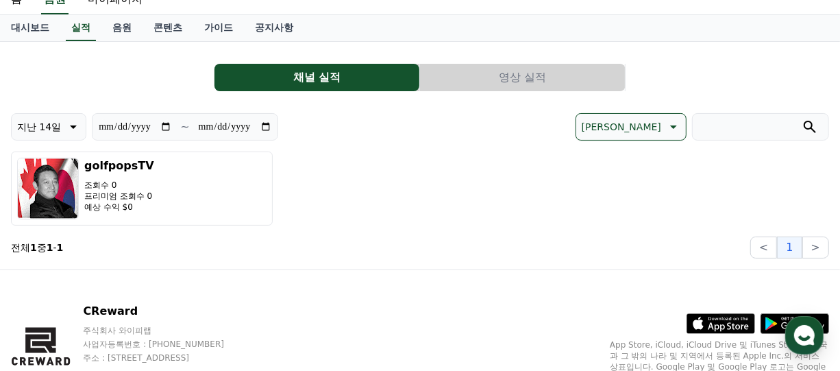
click at [675, 127] on icon at bounding box center [672, 127] width 16 height 16
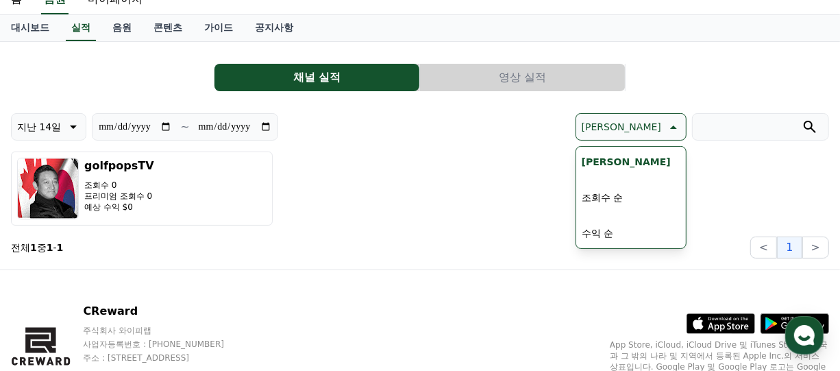
click at [644, 160] on button "[PERSON_NAME]" at bounding box center [627, 162] width 100 height 30
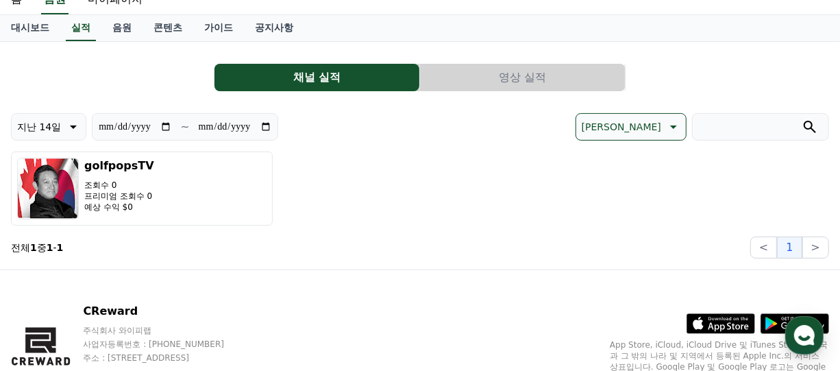
drag, startPoint x: 391, startPoint y: 230, endPoint x: 426, endPoint y: 210, distance: 40.6
click at [421, 230] on div "**********" at bounding box center [420, 185] width 818 height 145
click at [480, 205] on div "golfpopsTV 조회수 0 프리미엄 조회수 0 예상 수익 $0" at bounding box center [420, 188] width 818 height 74
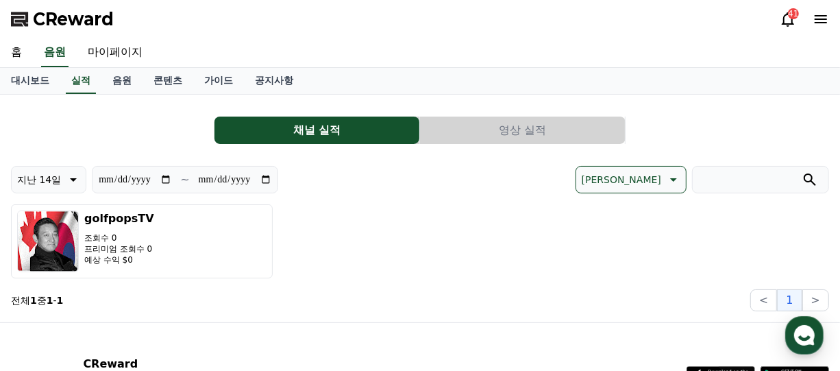
scroll to position [68, 0]
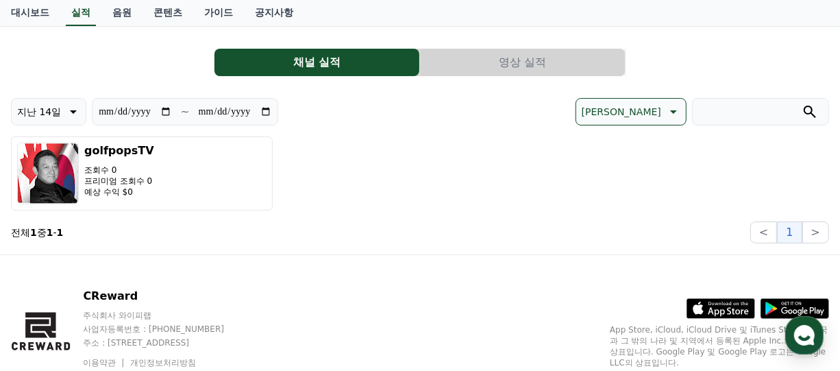
click at [518, 67] on button "영상 실적" at bounding box center [522, 62] width 205 height 27
click at [520, 62] on button "영상 실적" at bounding box center [522, 62] width 205 height 27
click at [500, 200] on div "golfpopsTV 조회수 0 프리미엄 조회수 0 예상 수익 $0" at bounding box center [420, 173] width 818 height 74
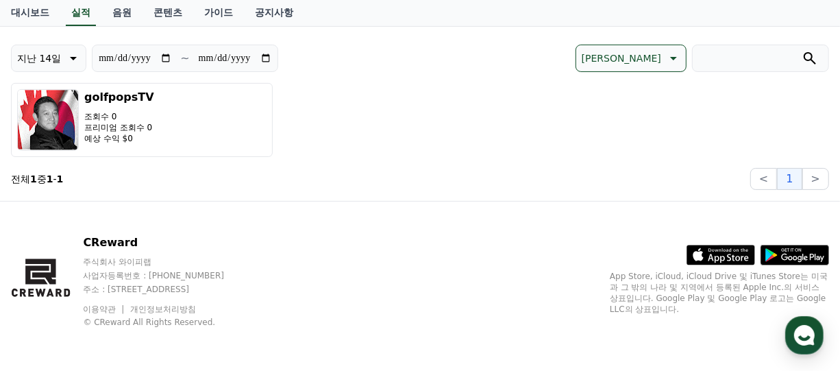
scroll to position [0, 0]
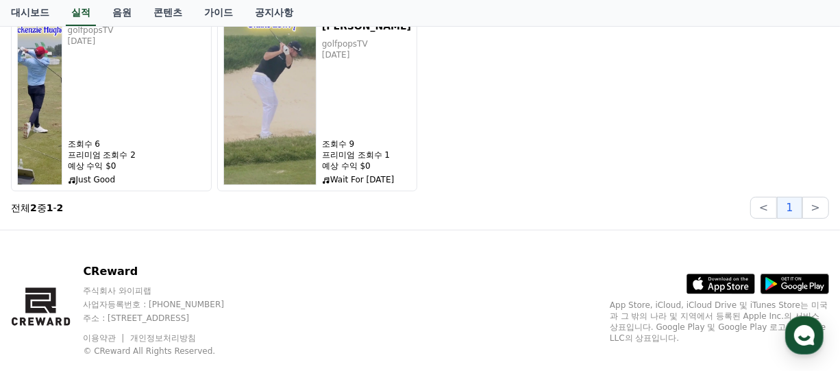
scroll to position [68, 0]
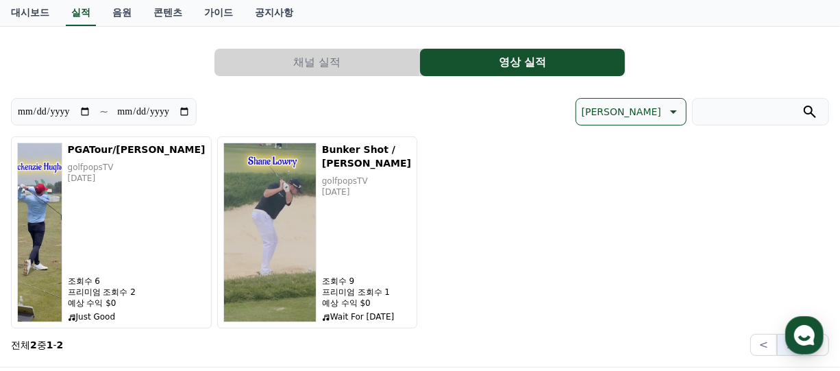
click at [740, 43] on div "**********" at bounding box center [420, 197] width 818 height 318
click at [740, 42] on div "**********" at bounding box center [420, 197] width 818 height 318
